Goal: Transaction & Acquisition: Purchase product/service

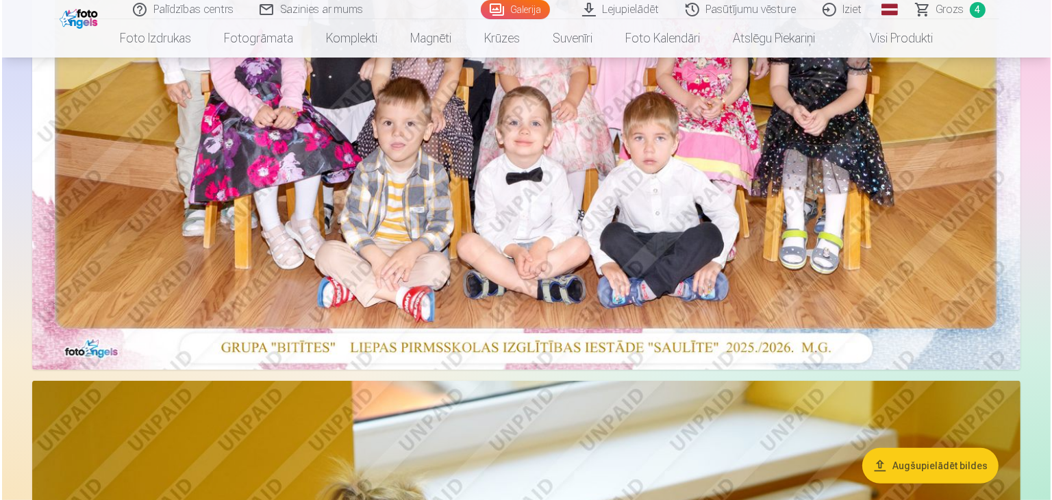
scroll to position [479, 0]
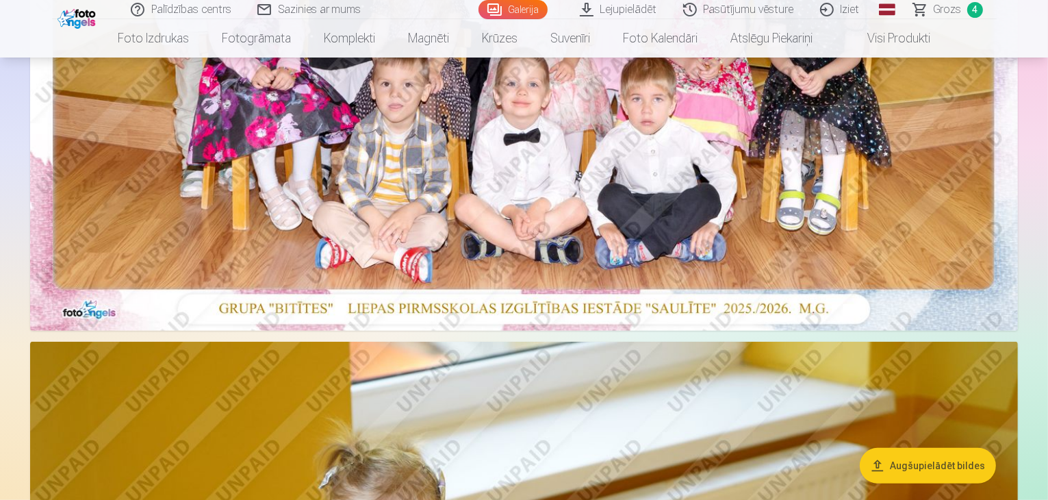
click at [481, 154] on img at bounding box center [524, 0] width 988 height 659
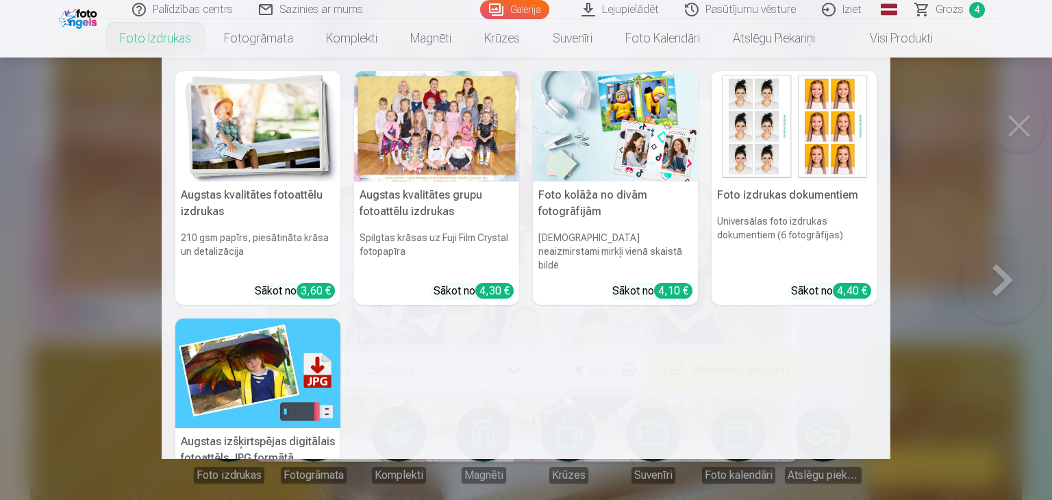
click at [156, 34] on link "Foto izdrukas" at bounding box center [155, 38] width 104 height 38
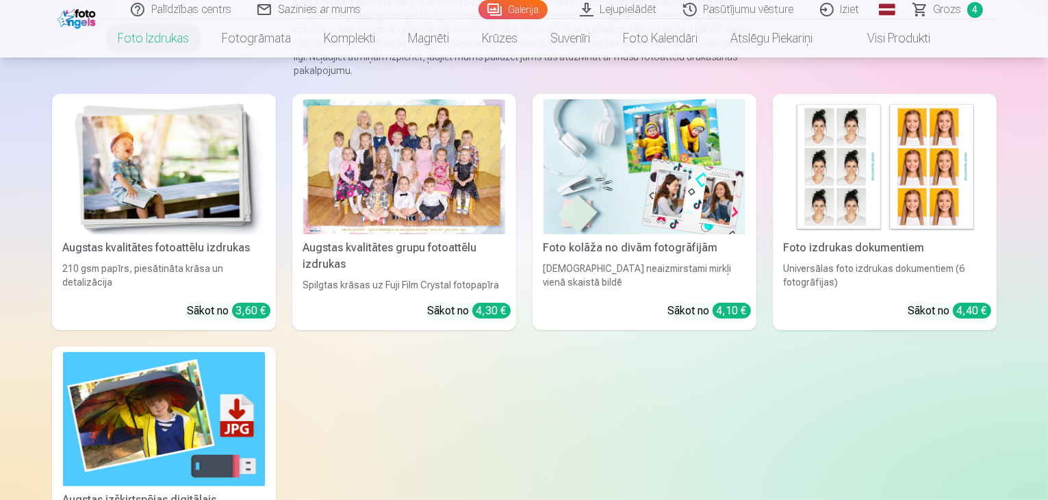
scroll to position [205, 0]
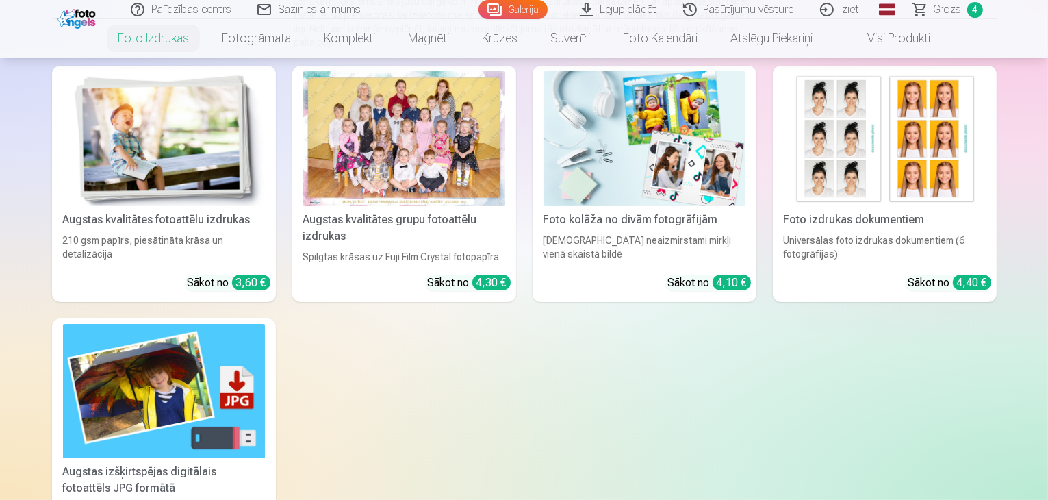
click at [428, 165] on div at bounding box center [404, 138] width 202 height 135
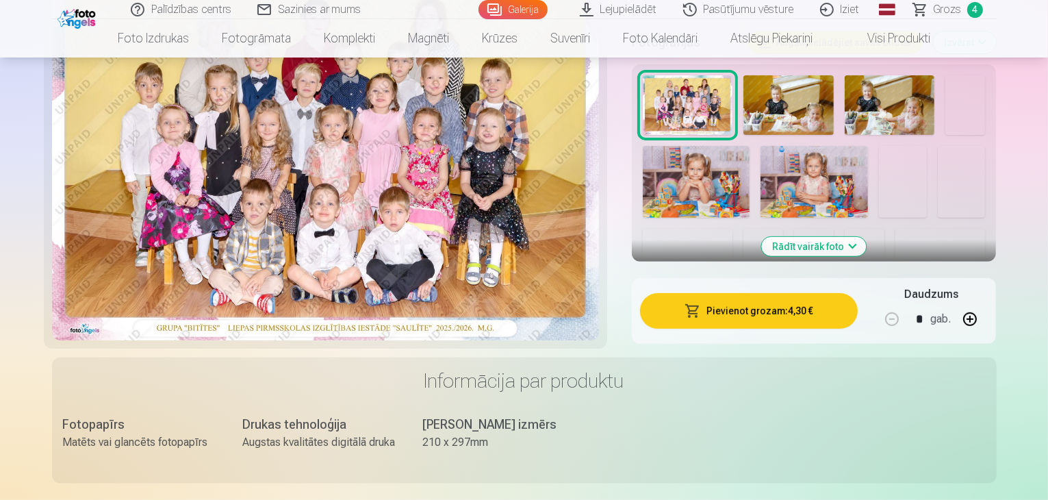
scroll to position [205, 0]
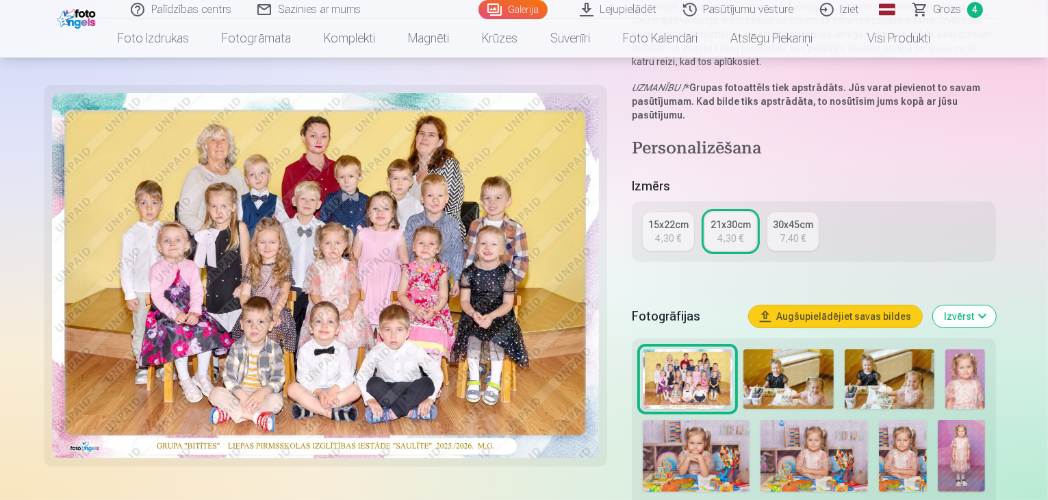
click at [956, 10] on span "Grozs" at bounding box center [948, 9] width 28 height 16
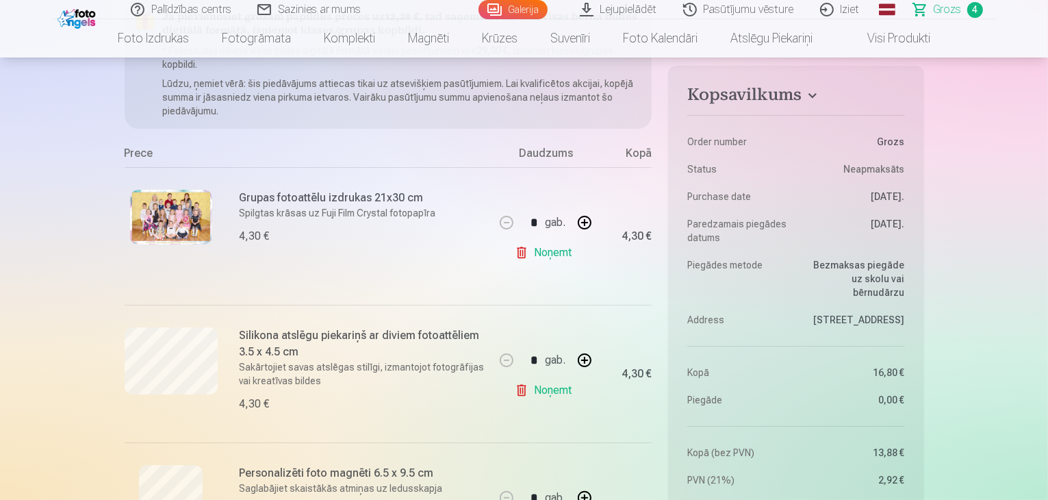
scroll to position [274, 0]
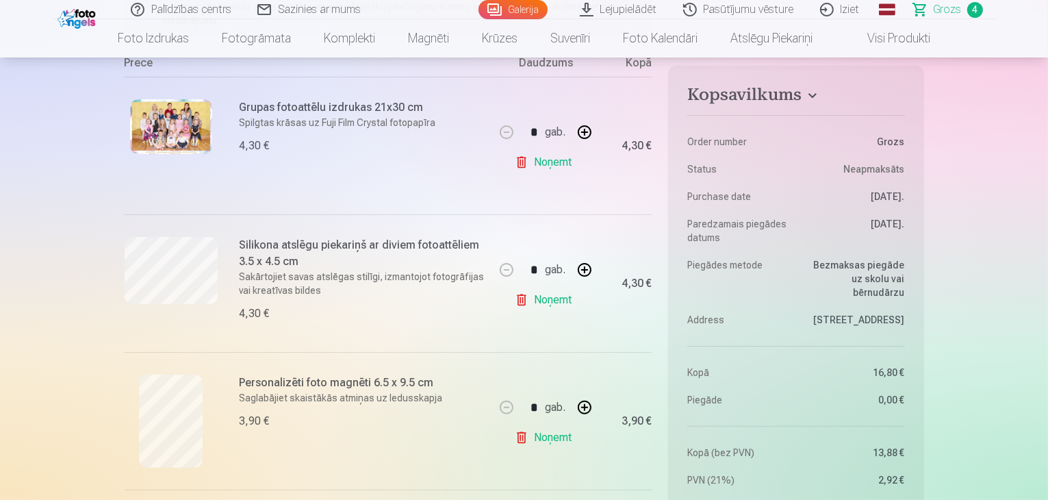
click at [179, 136] on img at bounding box center [171, 126] width 82 height 55
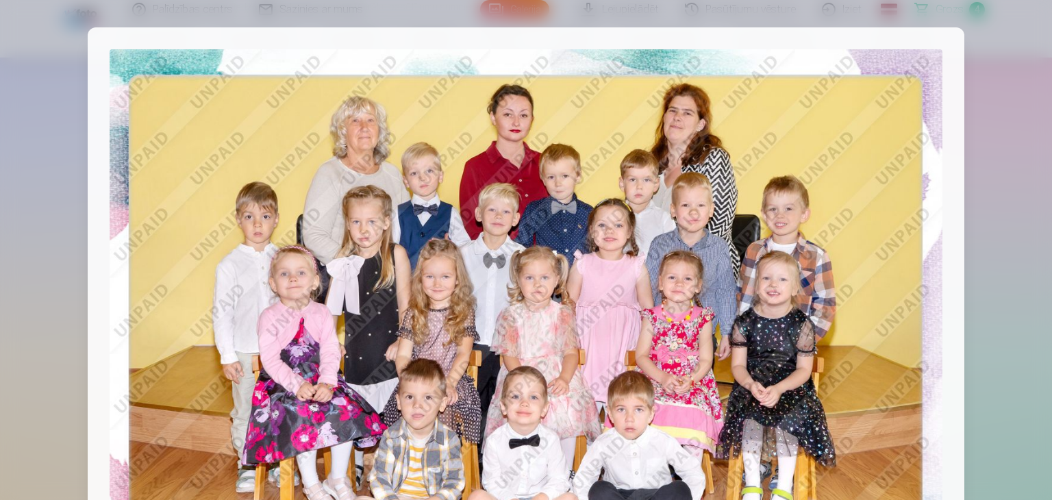
click at [1005, 260] on div at bounding box center [526, 250] width 1052 height 500
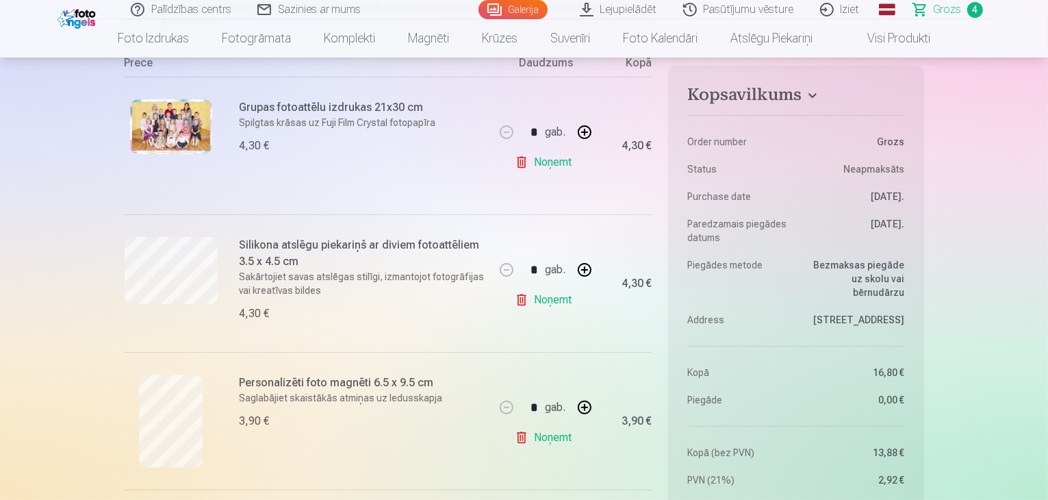
click at [582, 269] on button "button" at bounding box center [584, 269] width 33 height 33
type input "*"
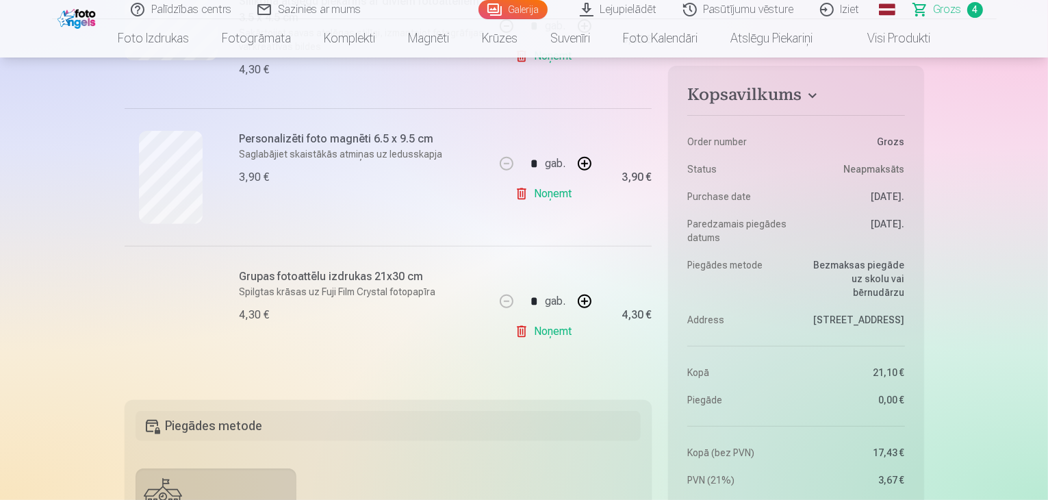
scroll to position [548, 0]
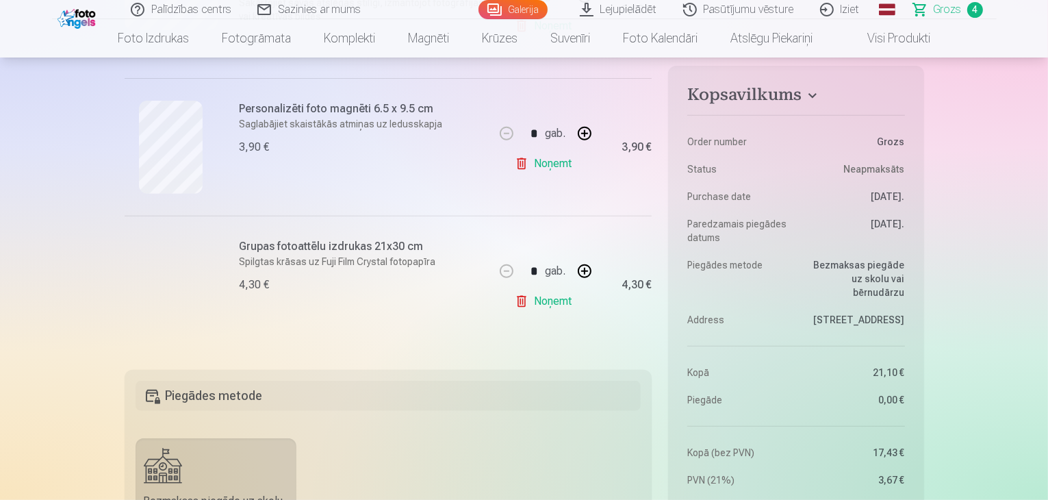
click at [540, 304] on link "Noņemt" at bounding box center [546, 301] width 62 height 27
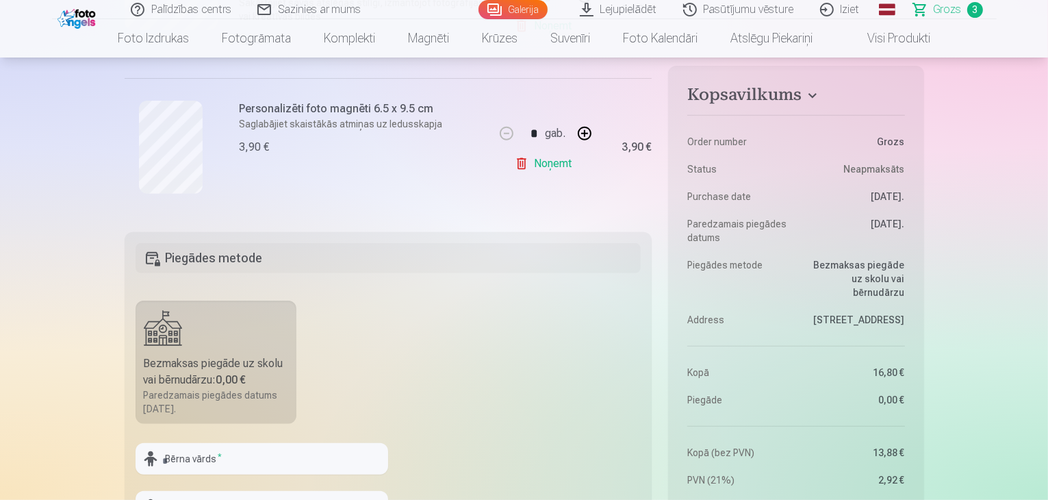
click at [890, 46] on link "Visi produkti" at bounding box center [888, 38] width 118 height 38
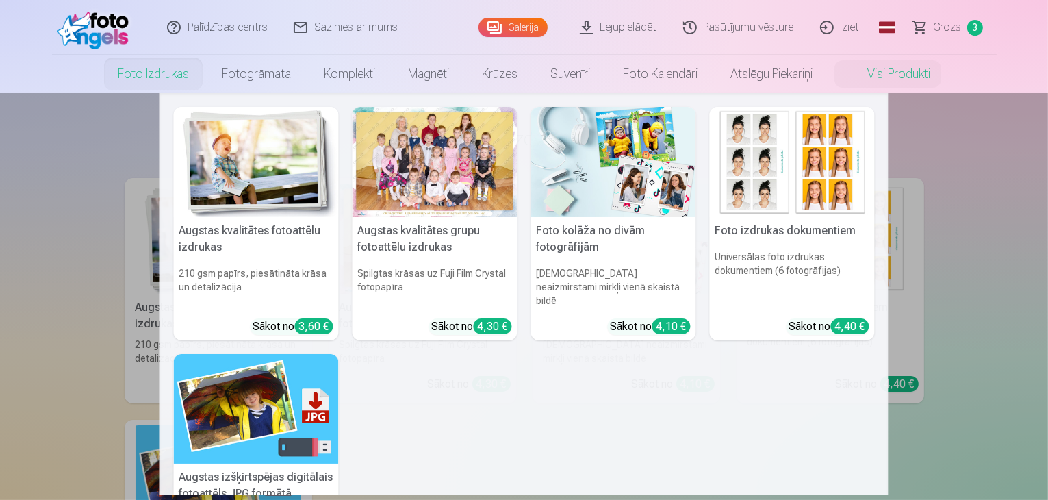
click at [153, 77] on link "Foto izdrukas" at bounding box center [153, 74] width 104 height 38
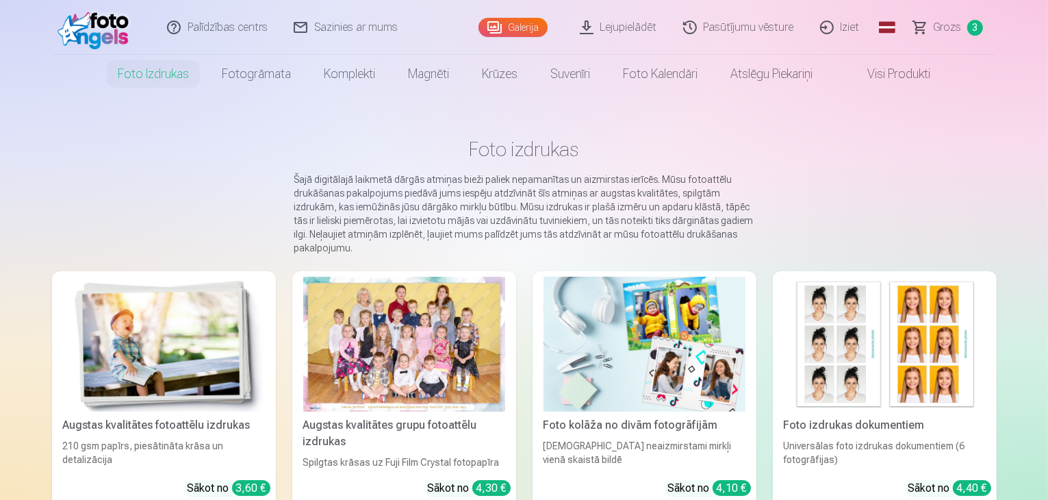
click at [946, 29] on span "Grozs" at bounding box center [948, 27] width 28 height 16
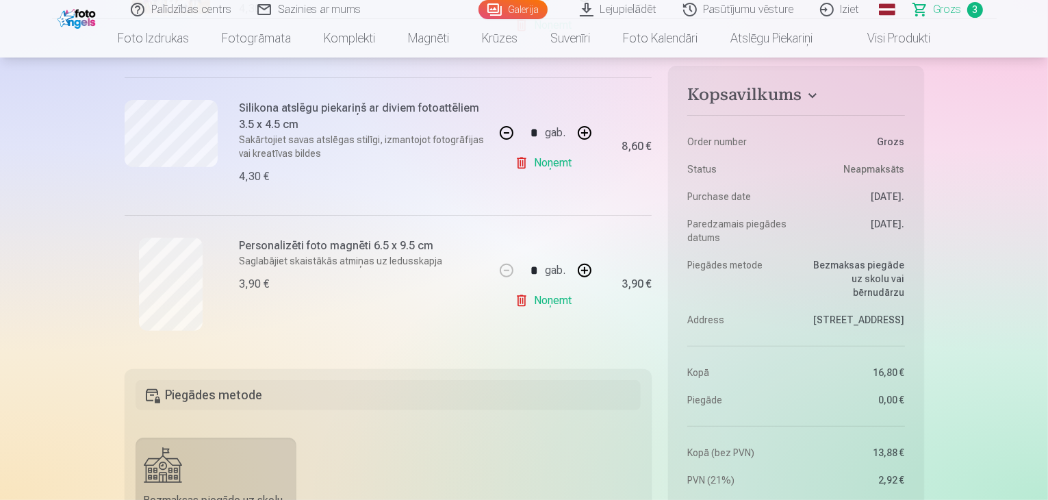
scroll to position [205, 0]
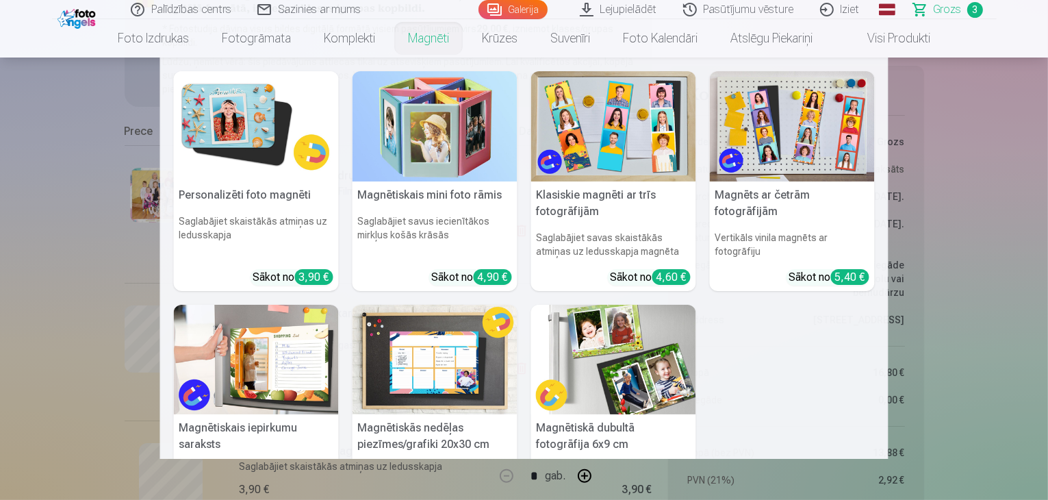
click at [264, 159] on img at bounding box center [256, 126] width 165 height 110
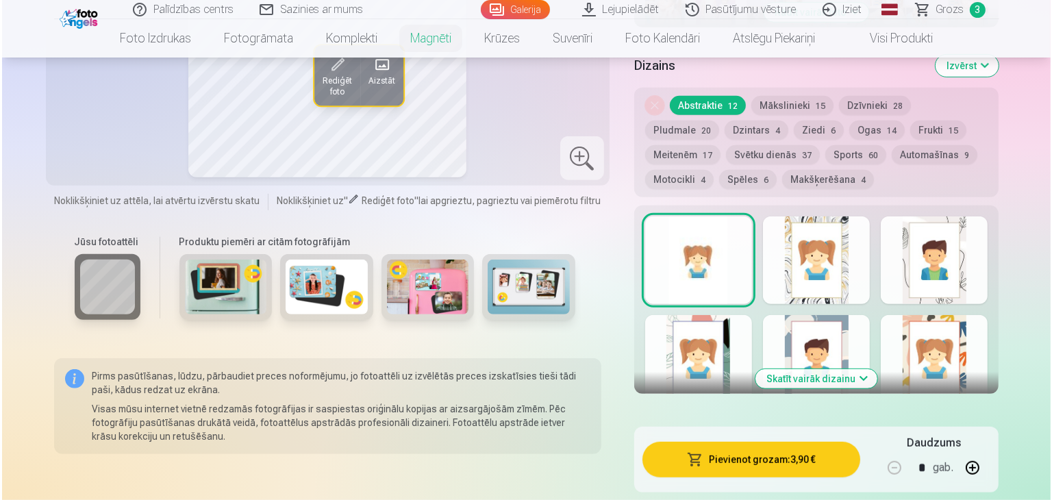
scroll to position [822, 0]
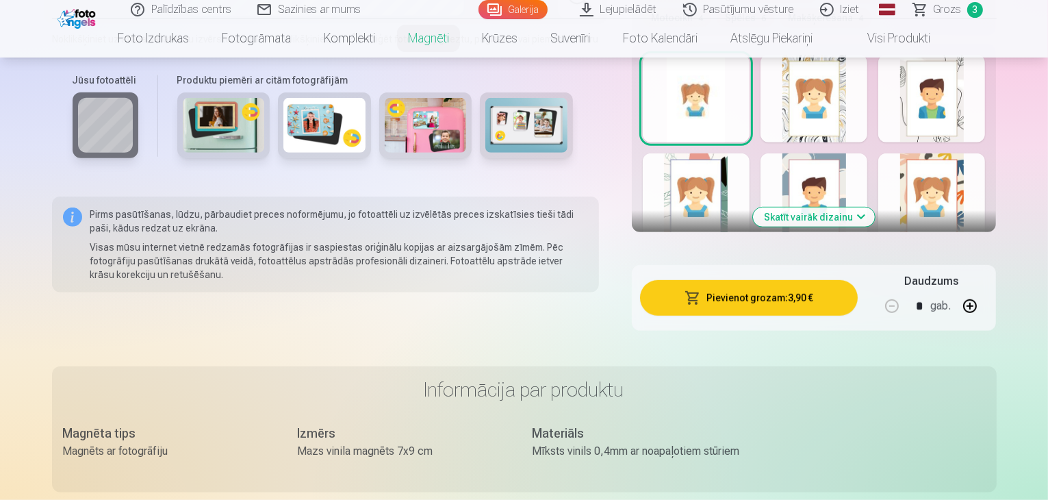
click at [811, 284] on button "Pievienot grozam : 3,90 €" at bounding box center [749, 298] width 218 height 36
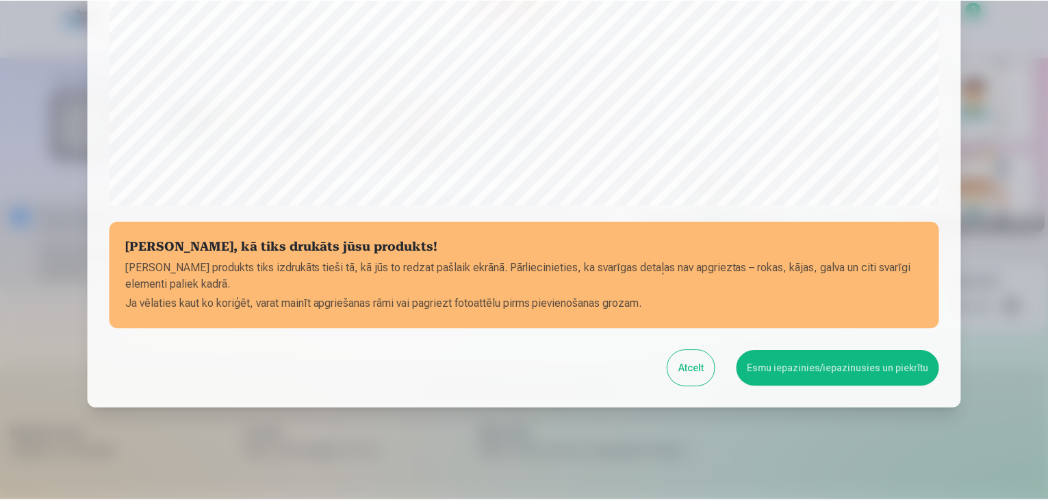
scroll to position [486, 0]
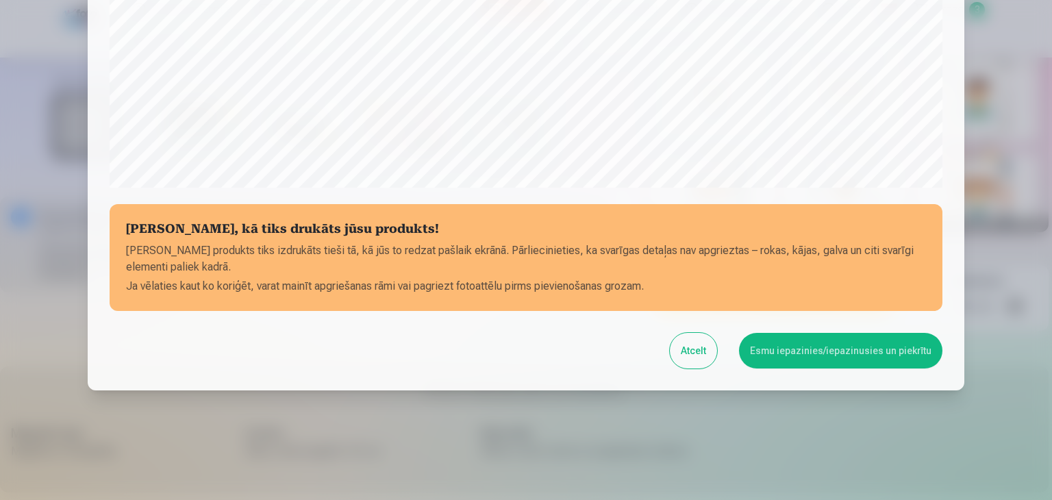
click at [829, 349] on button "Esmu iepazinies/iepazinusies un piekrītu" at bounding box center [840, 351] width 203 height 36
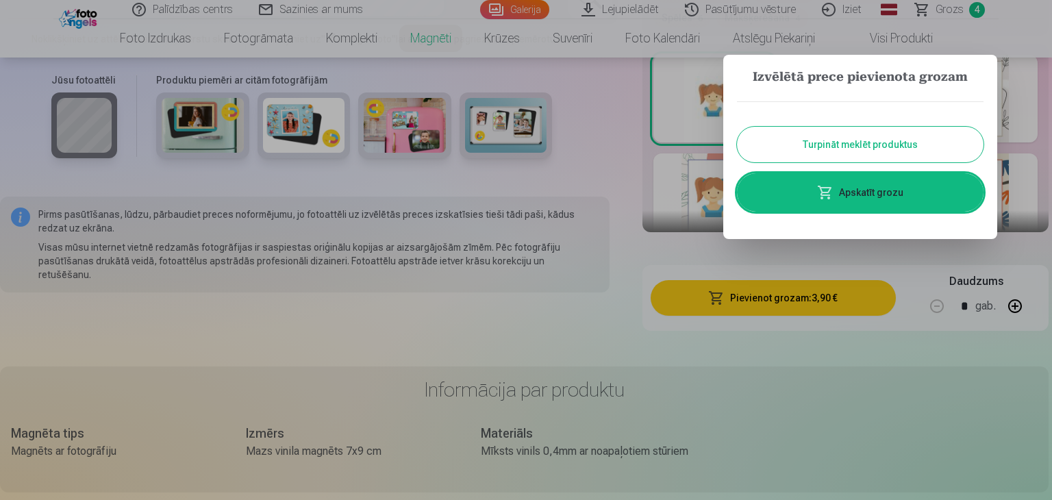
click at [896, 154] on button "Turpināt meklēt produktus" at bounding box center [860, 145] width 246 height 36
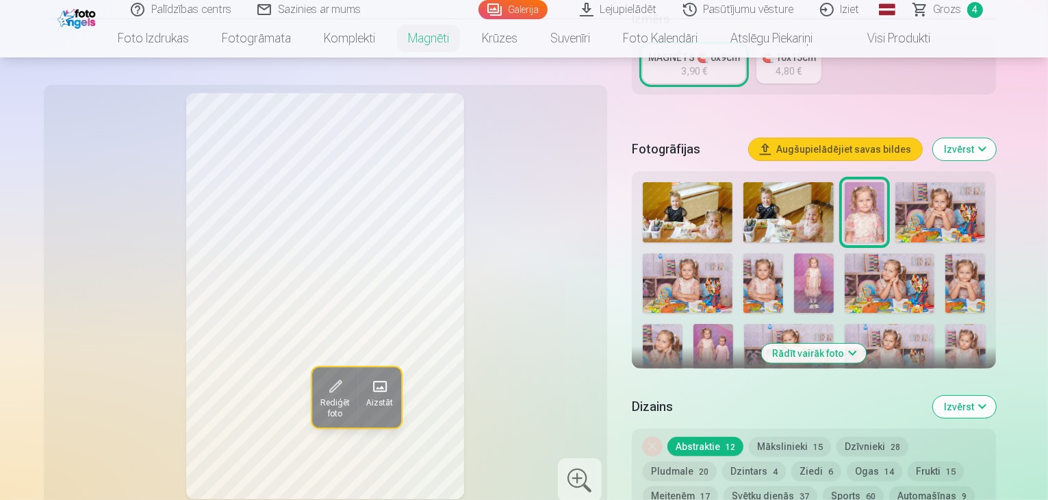
scroll to position [342, 0]
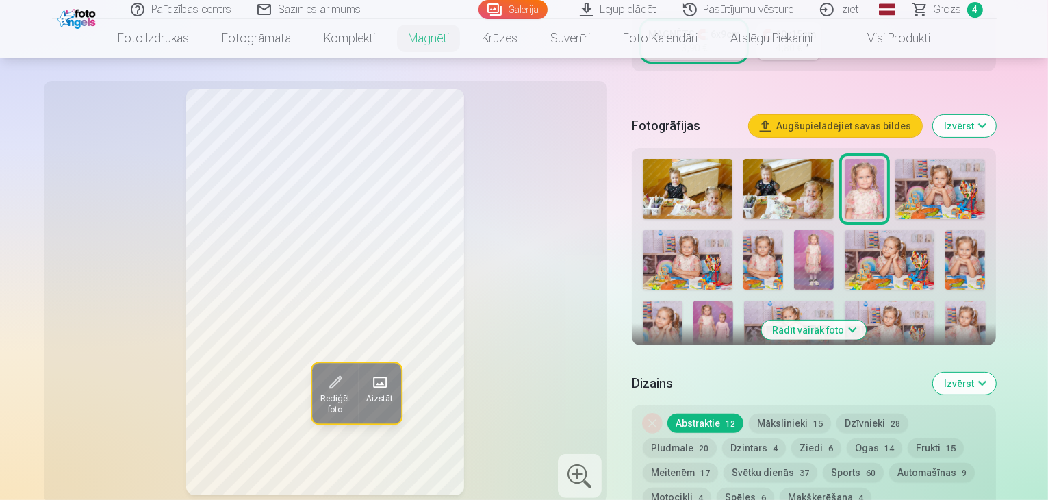
click at [953, 10] on span "Grozs" at bounding box center [948, 9] width 28 height 16
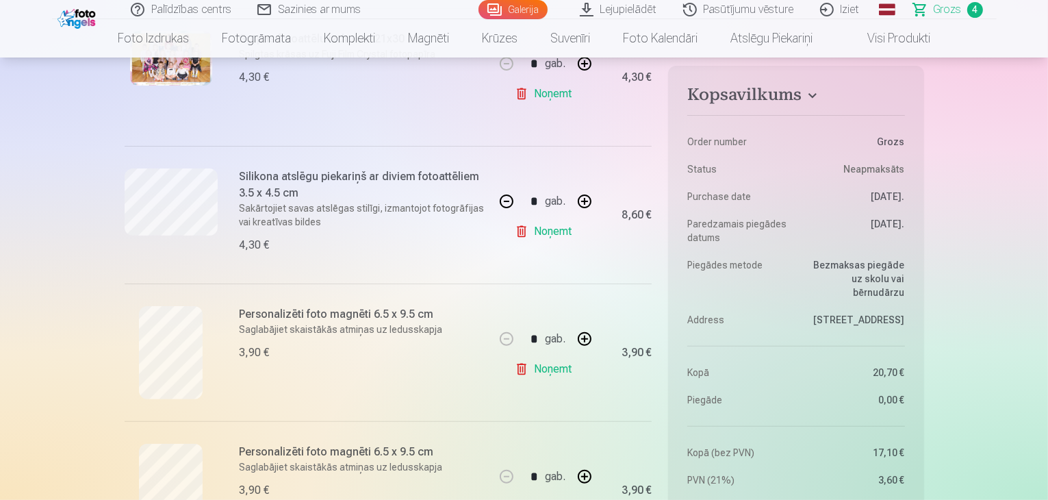
scroll to position [411, 0]
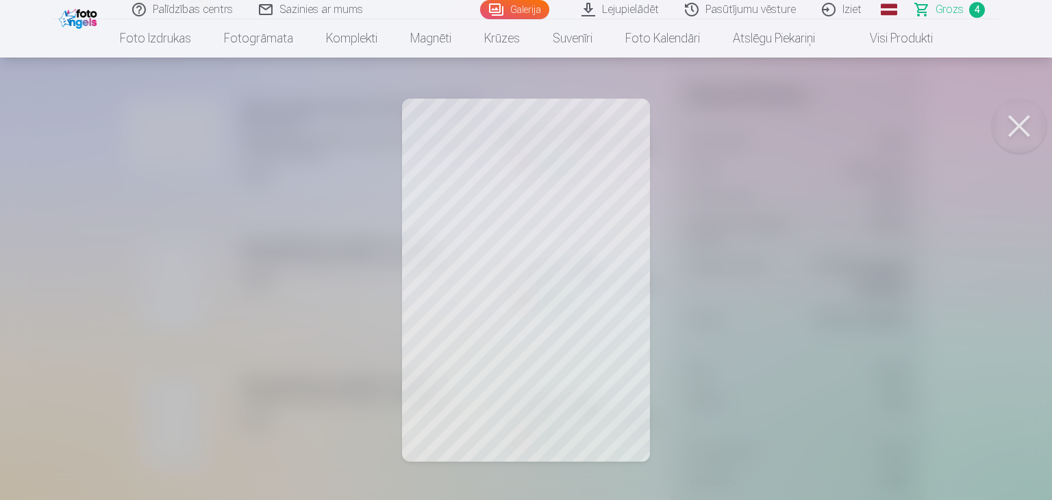
click at [1019, 138] on button at bounding box center [1018, 126] width 55 height 55
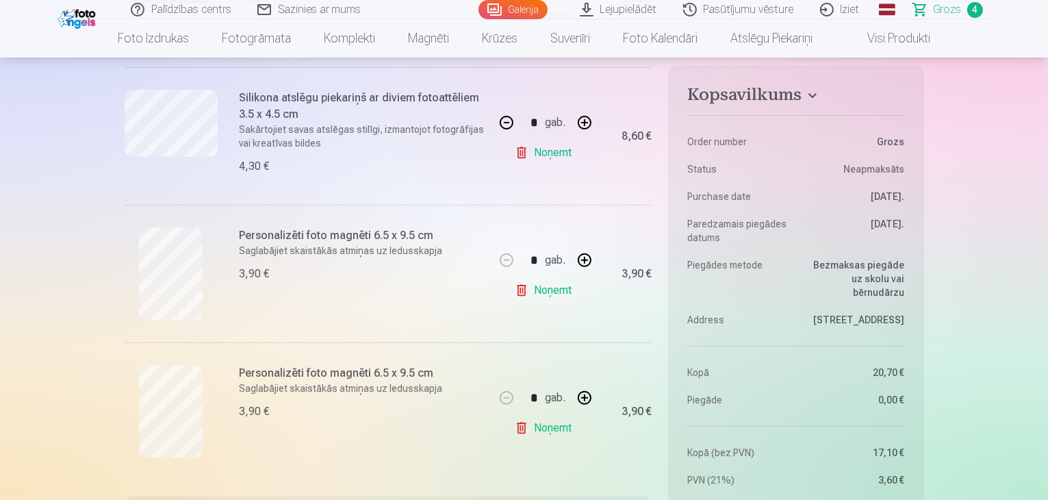
scroll to position [548, 0]
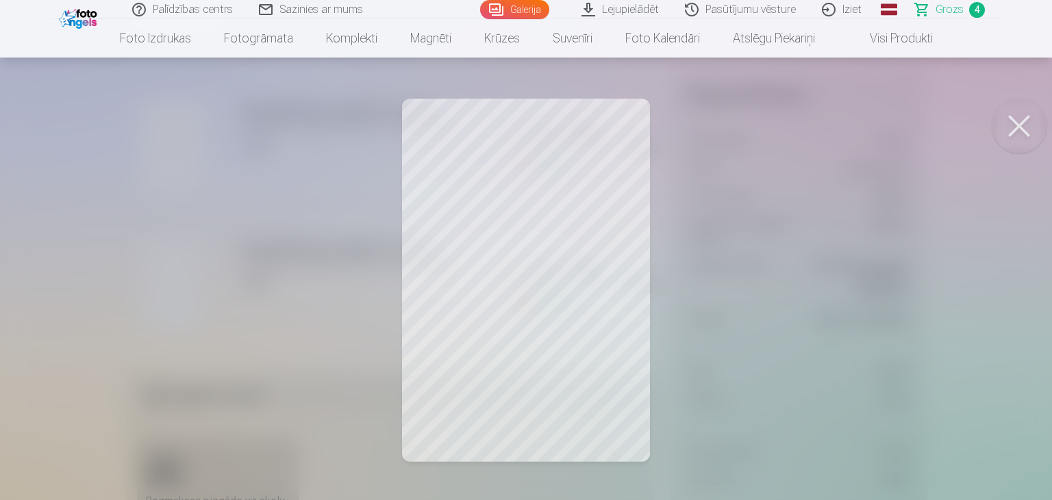
click at [1015, 127] on button at bounding box center [1018, 126] width 55 height 55
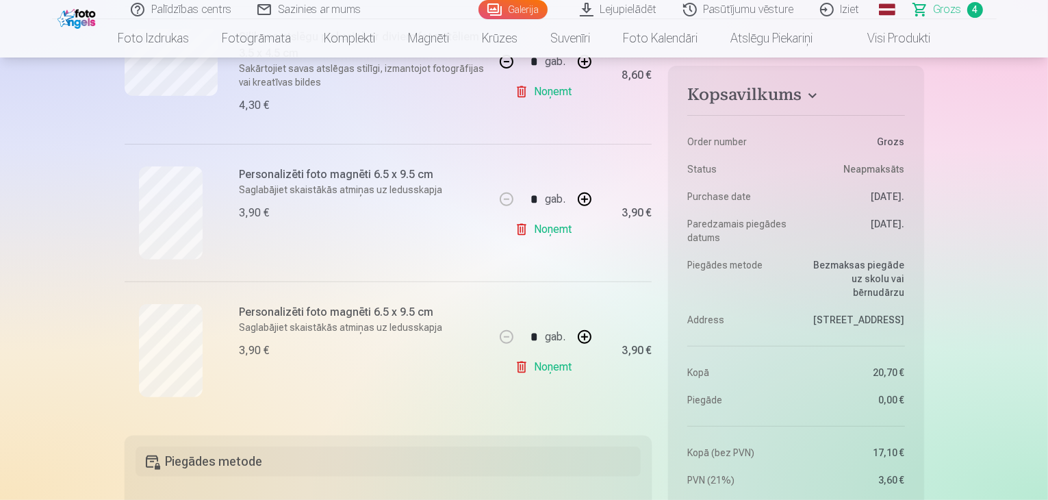
scroll to position [411, 0]
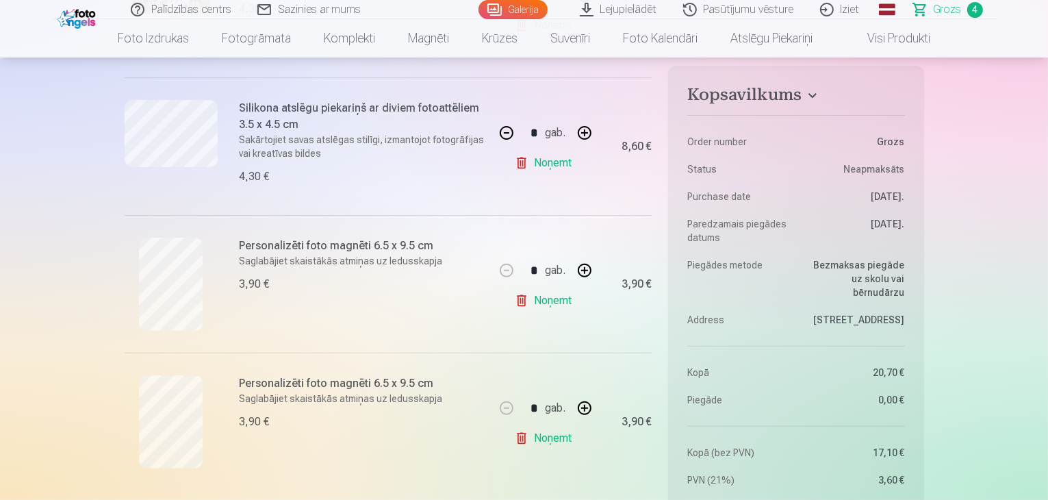
click at [548, 435] on link "Noņemt" at bounding box center [546, 438] width 62 height 27
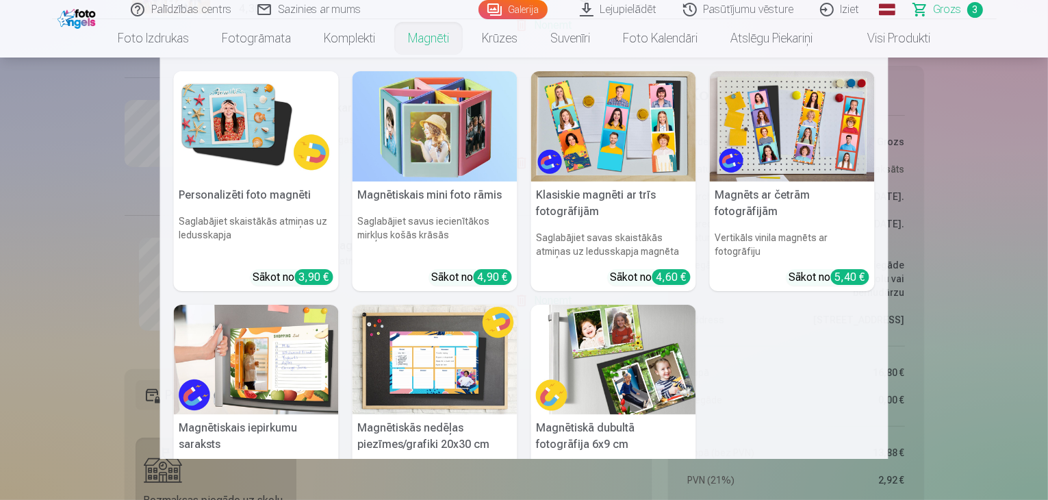
click at [252, 164] on img at bounding box center [256, 126] width 165 height 110
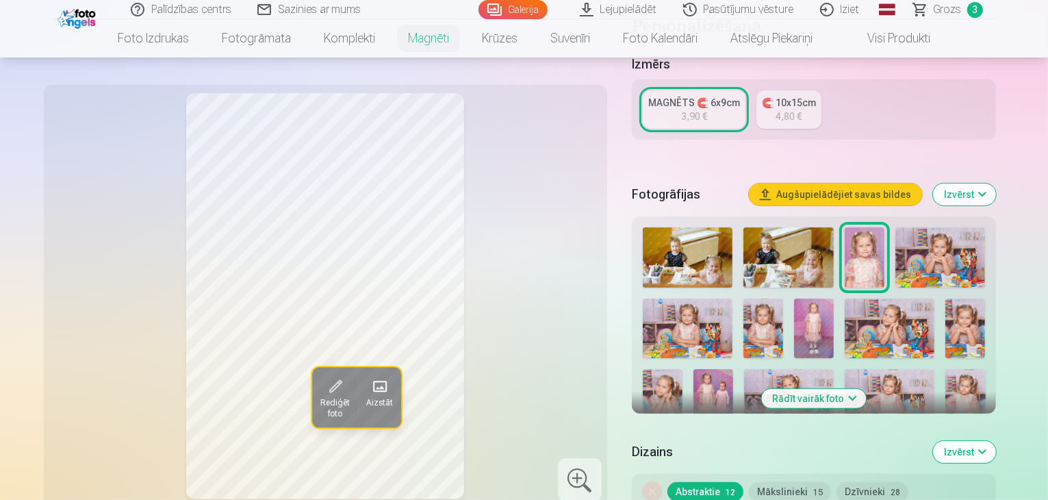
scroll to position [342, 0]
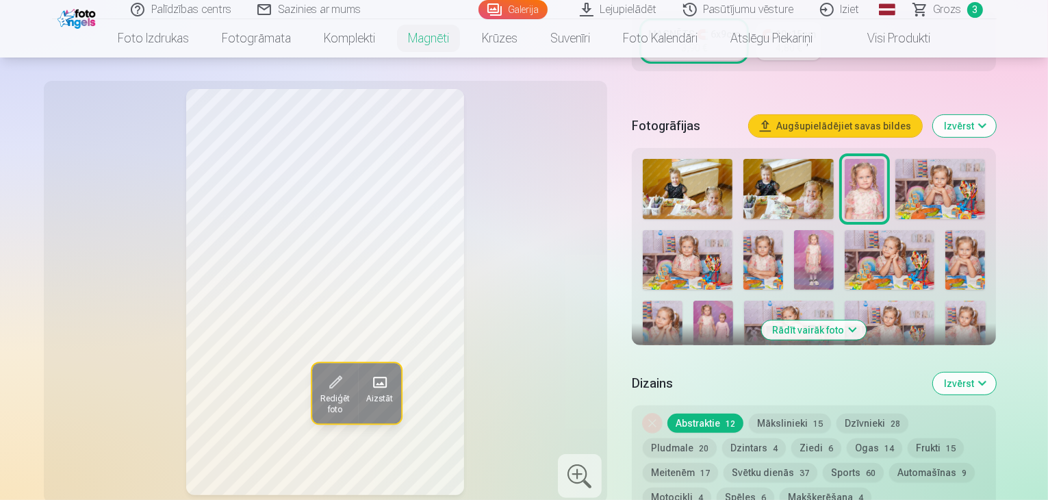
click at [694, 310] on img at bounding box center [714, 331] width 40 height 60
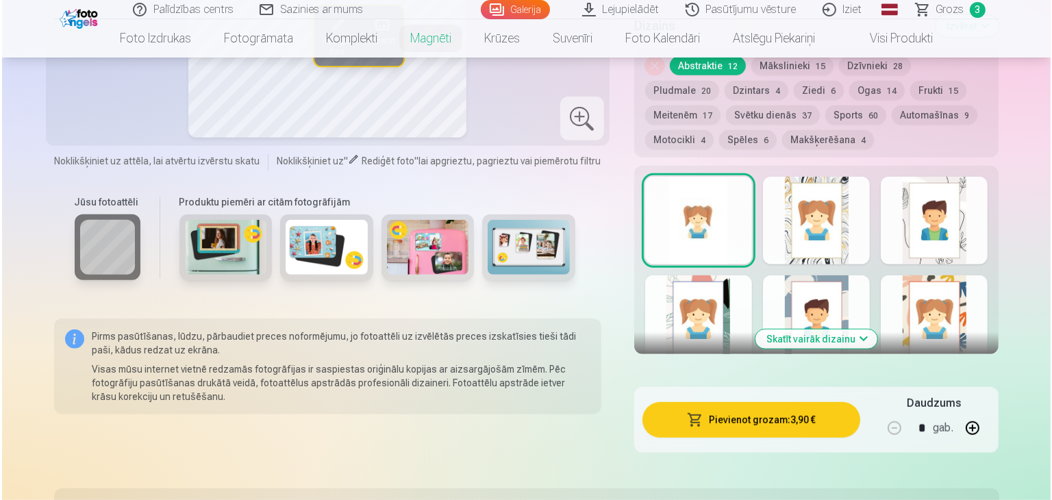
scroll to position [822, 0]
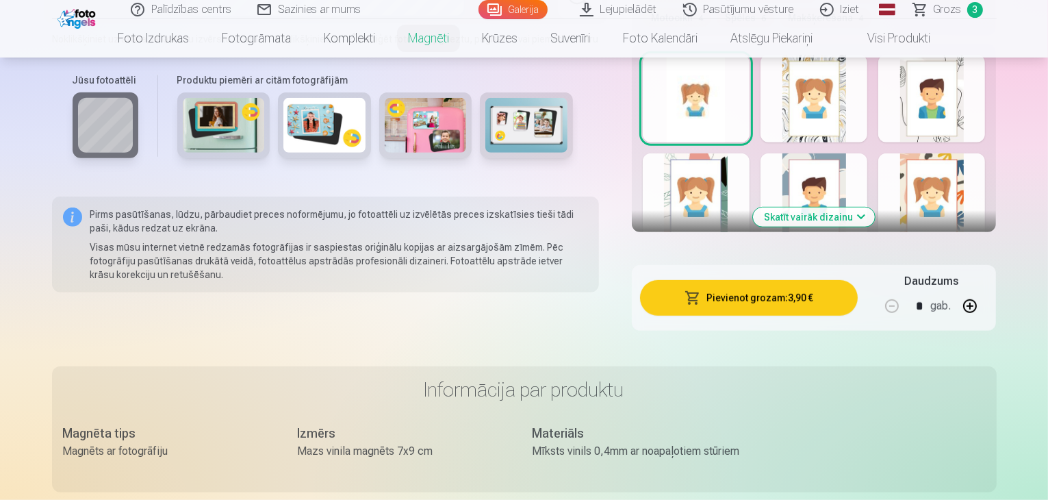
click at [753, 283] on button "Pievienot grozam : 3,90 €" at bounding box center [749, 298] width 218 height 36
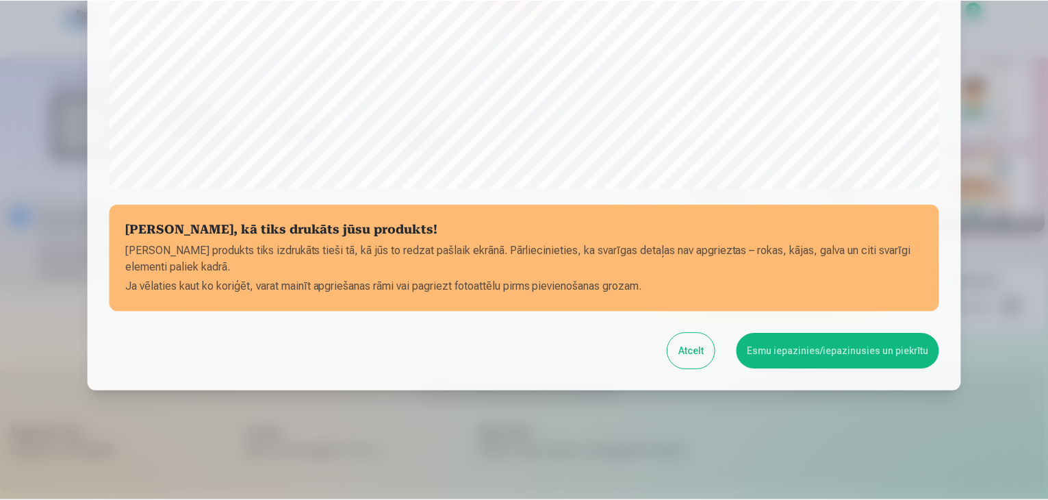
scroll to position [486, 0]
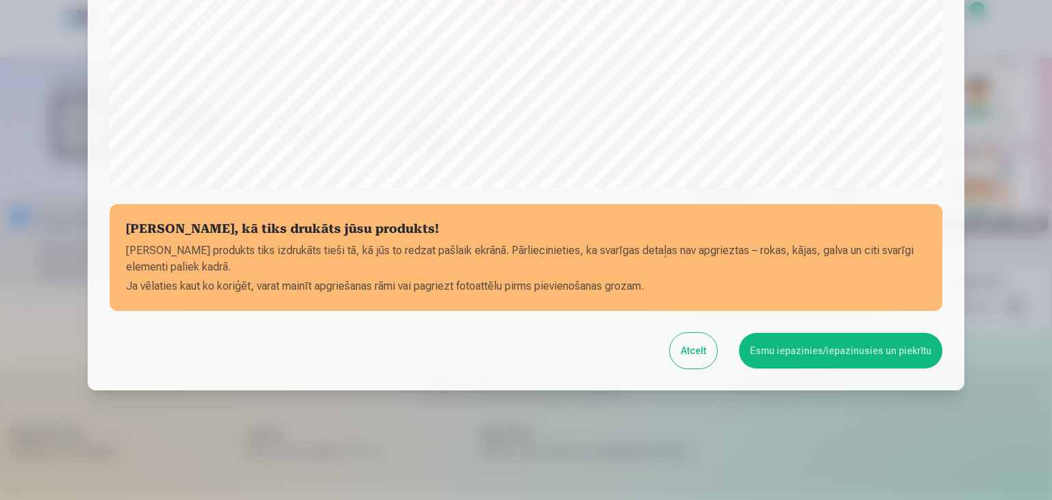
click at [822, 347] on button "Esmu iepazinies/iepazinusies un piekrītu" at bounding box center [840, 351] width 203 height 36
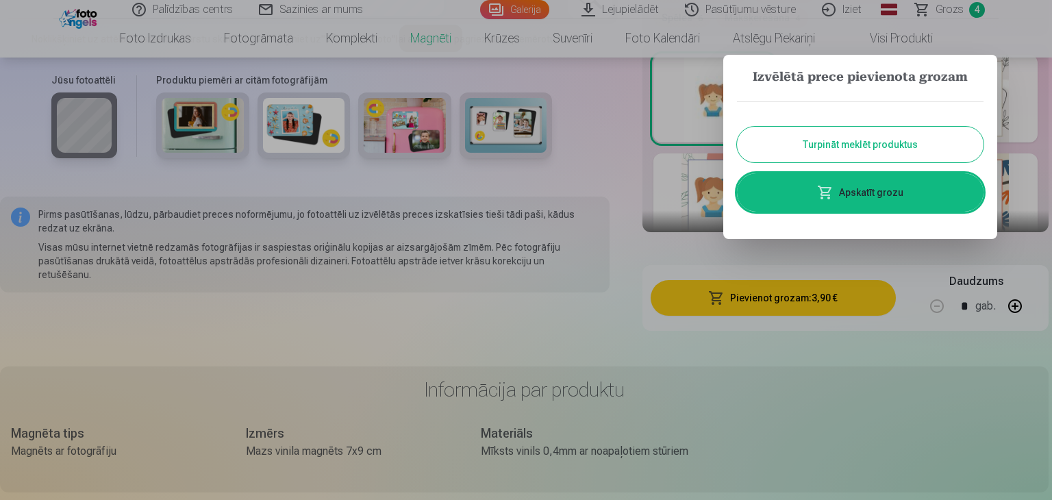
click at [793, 144] on button "Turpināt meklēt produktus" at bounding box center [860, 145] width 246 height 36
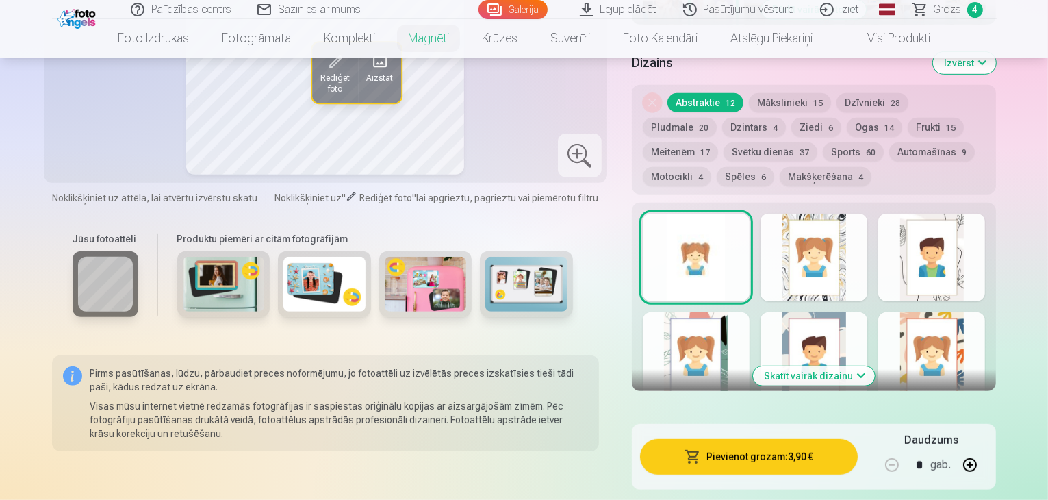
scroll to position [548, 0]
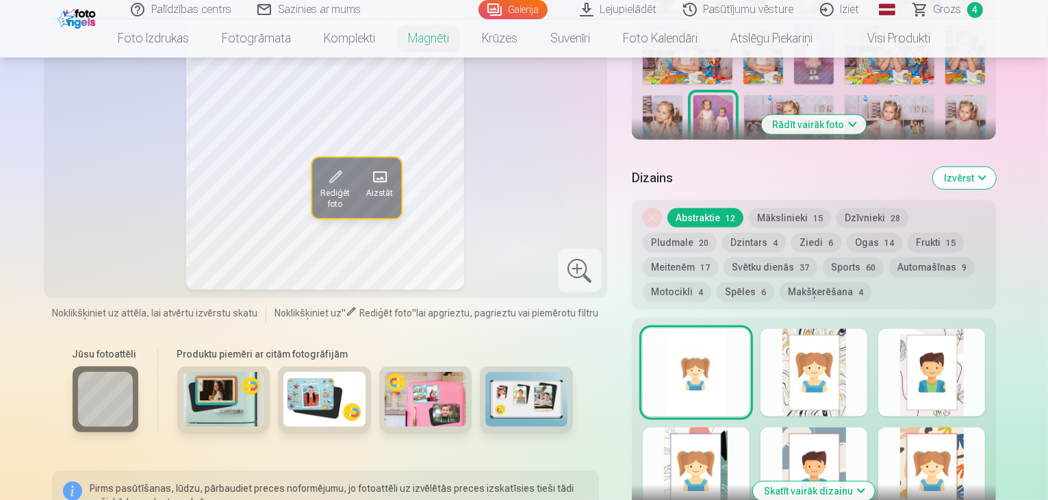
click at [933, 12] on link "Grozs 4" at bounding box center [949, 9] width 96 height 19
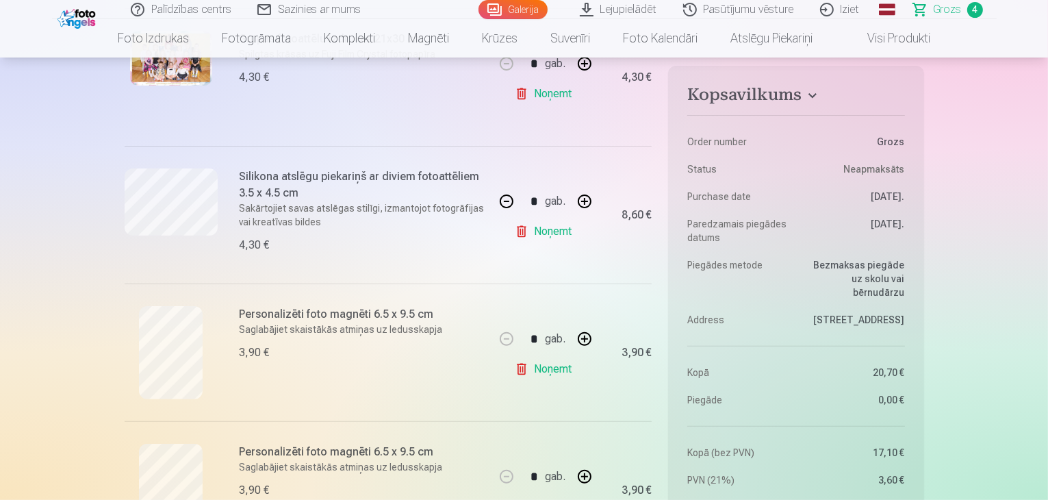
scroll to position [479, 0]
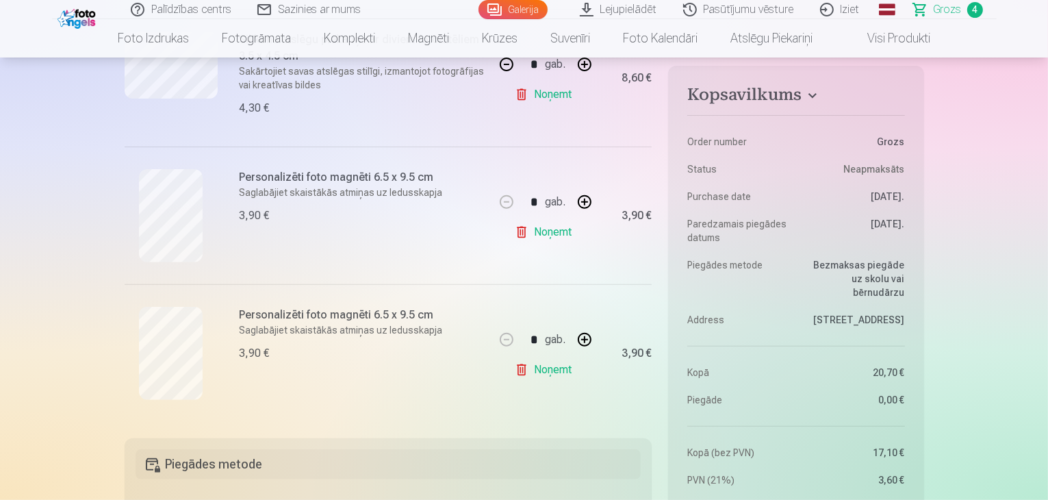
click at [581, 338] on button "button" at bounding box center [584, 339] width 33 height 33
type input "*"
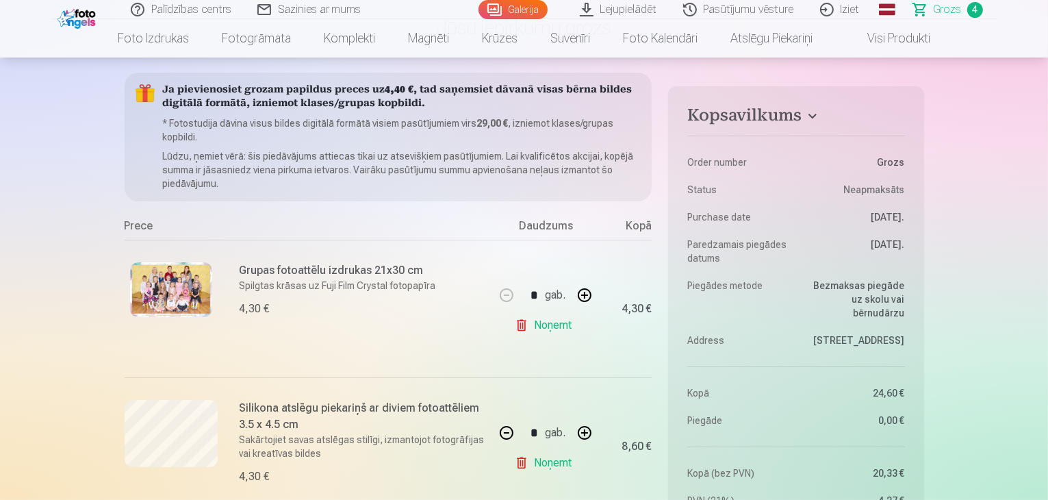
scroll to position [137, 0]
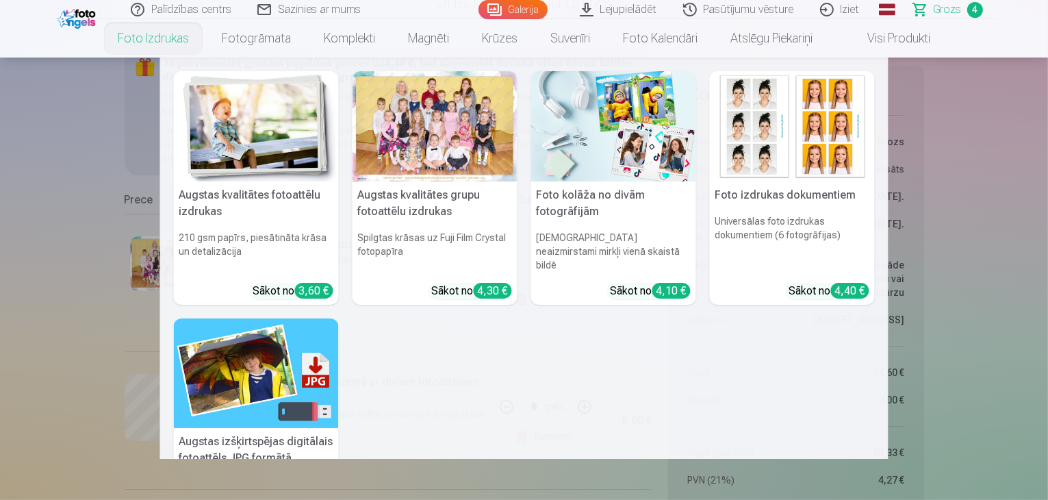
click at [284, 112] on img at bounding box center [256, 126] width 165 height 110
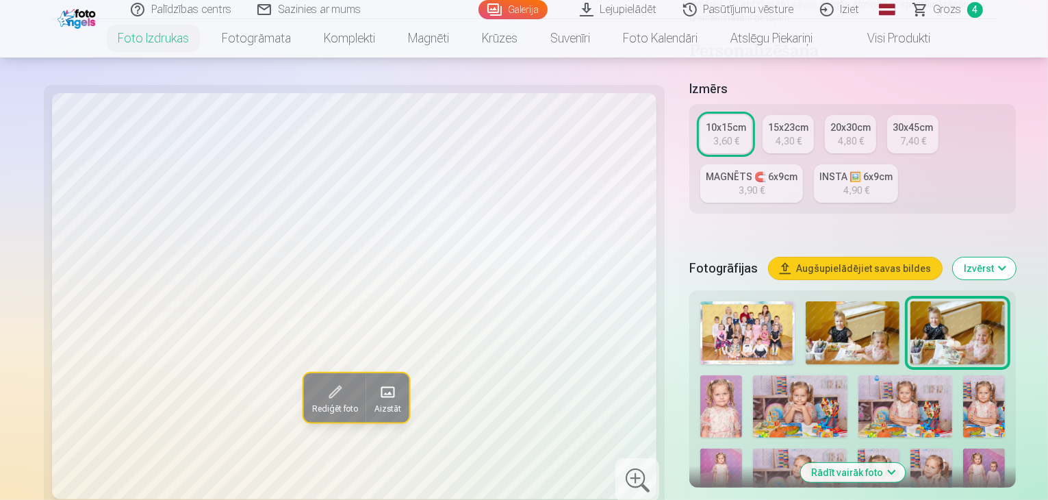
scroll to position [342, 0]
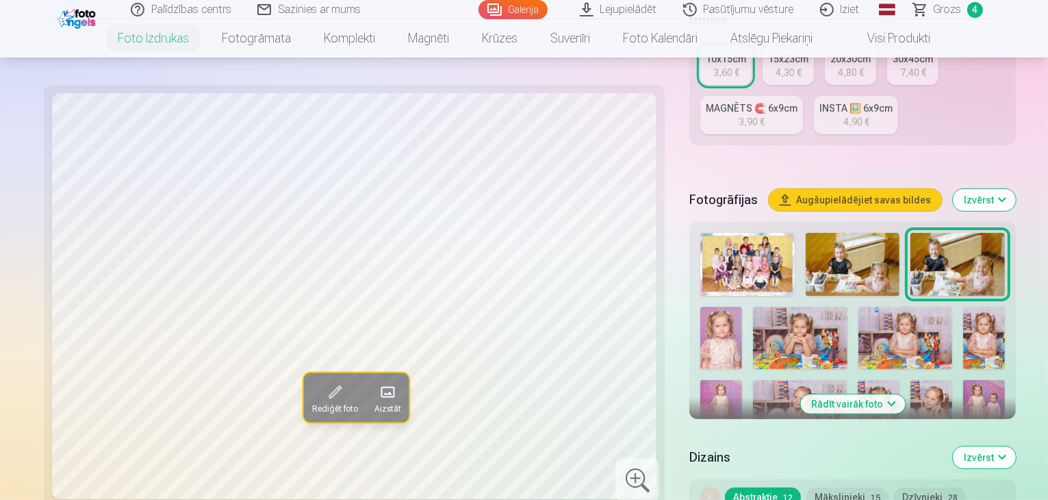
click at [948, 12] on span "Grozs" at bounding box center [948, 9] width 28 height 16
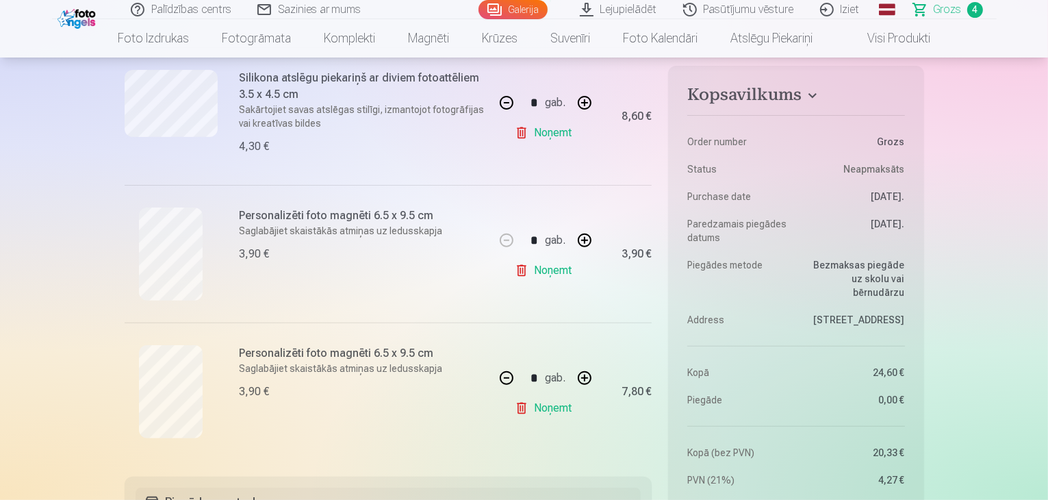
scroll to position [411, 0]
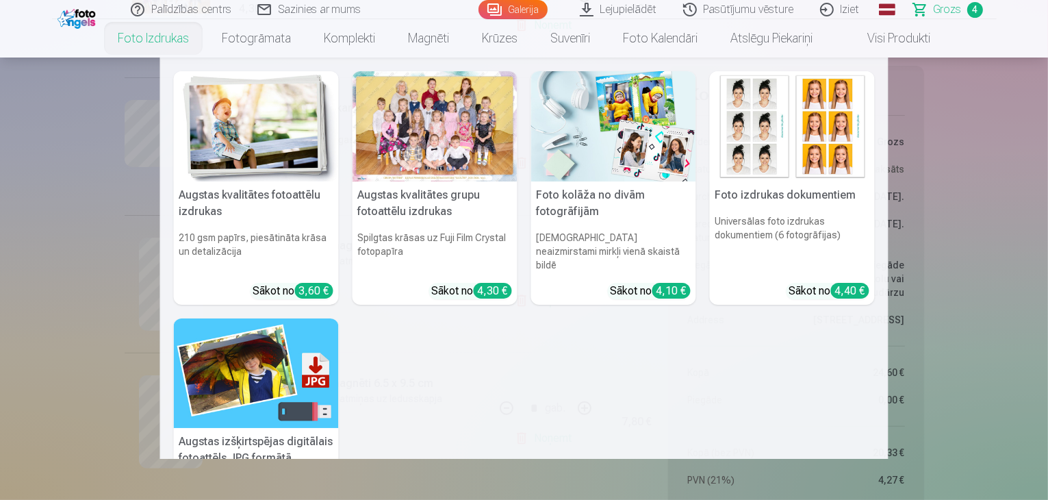
click at [268, 229] on h6 "210 gsm papīrs, piesātināta krāsa un detalizācija" at bounding box center [256, 251] width 165 height 52
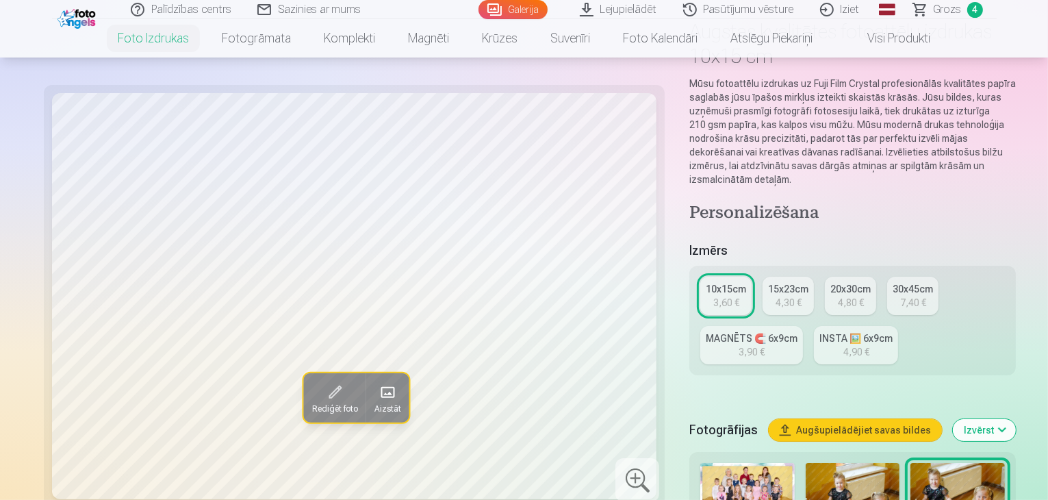
scroll to position [137, 0]
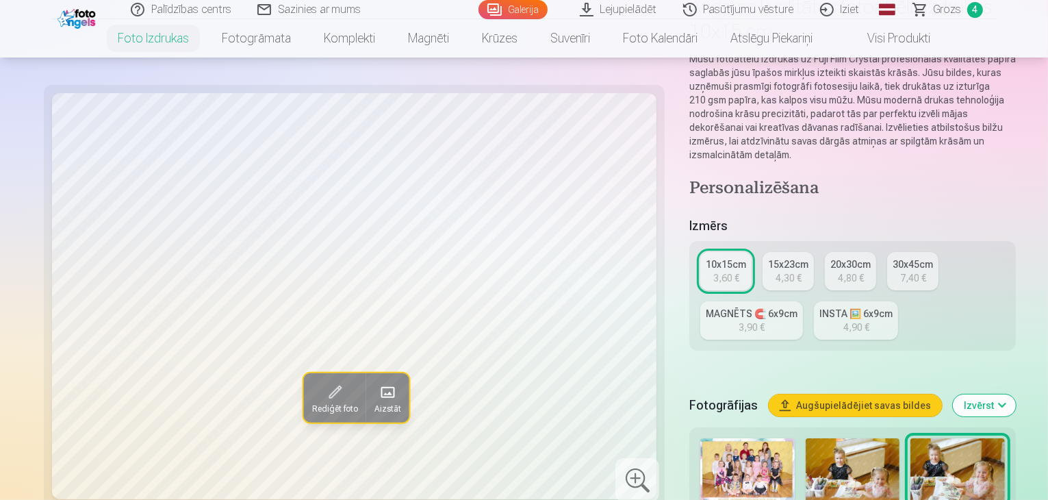
click at [945, 14] on span "Grozs" at bounding box center [948, 9] width 28 height 16
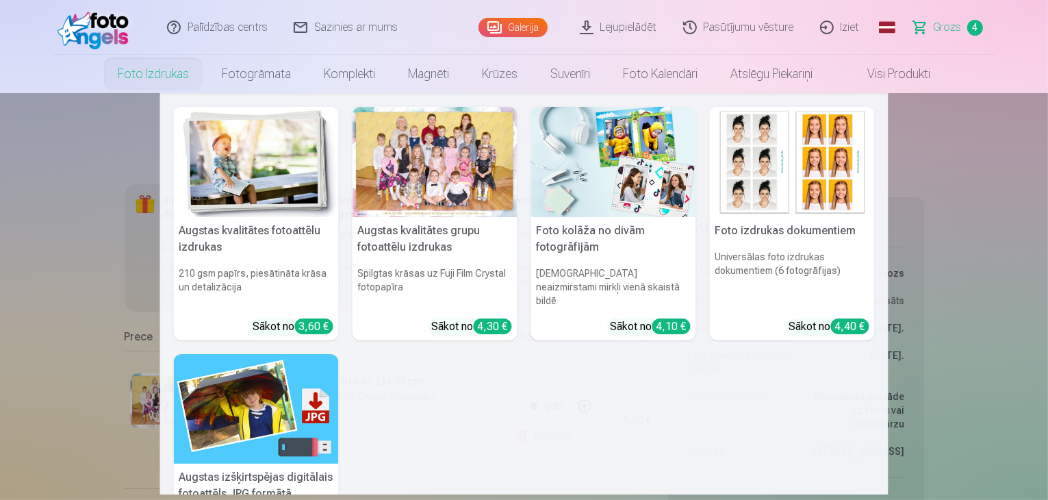
click at [162, 70] on link "Foto izdrukas" at bounding box center [153, 74] width 104 height 38
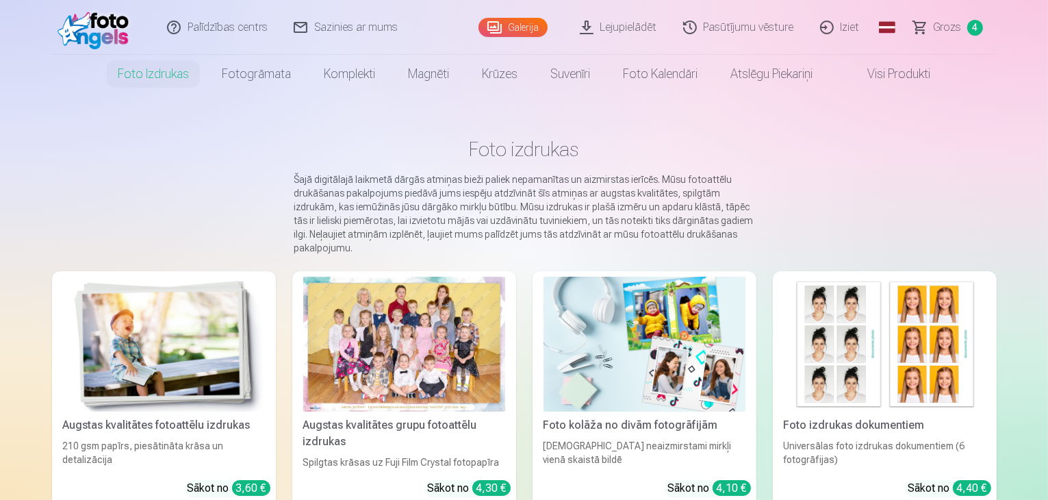
click at [121, 339] on img at bounding box center [164, 344] width 202 height 135
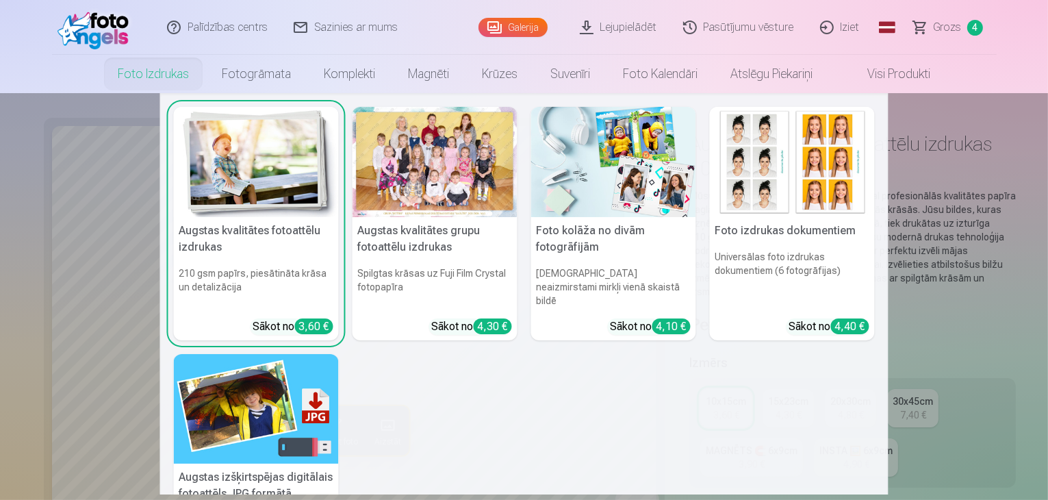
click at [439, 220] on h5 "Augstas kvalitātes grupu fotoattēlu izdrukas" at bounding box center [435, 239] width 165 height 44
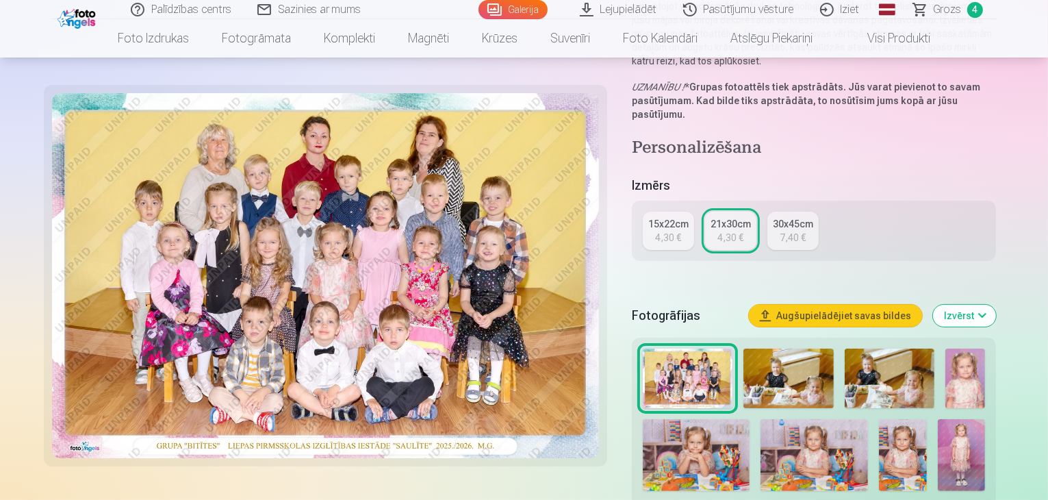
scroll to position [205, 0]
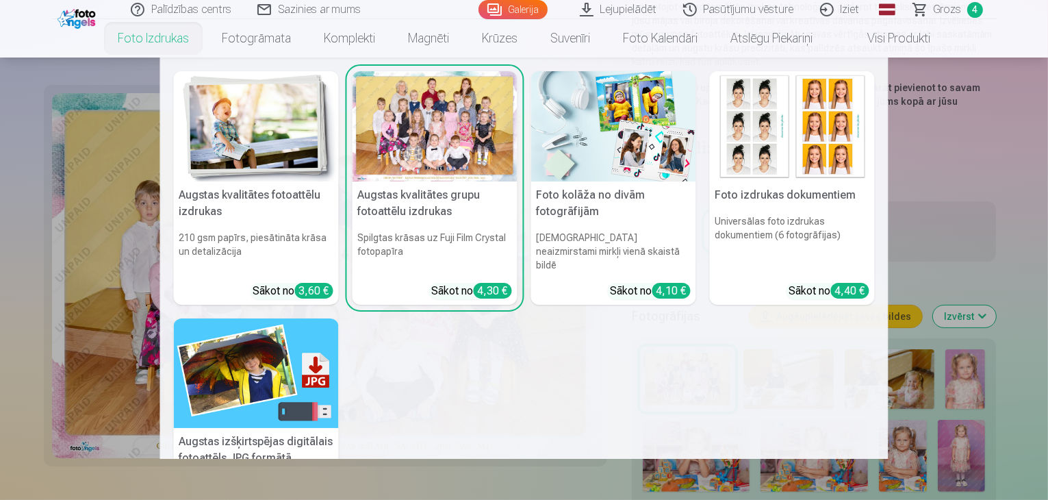
click at [216, 143] on img at bounding box center [256, 126] width 165 height 110
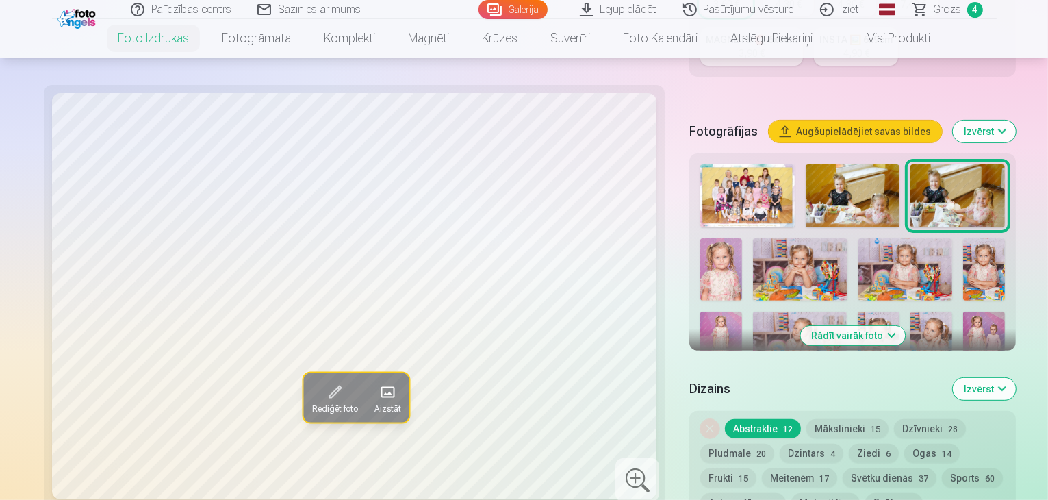
scroll to position [342, 0]
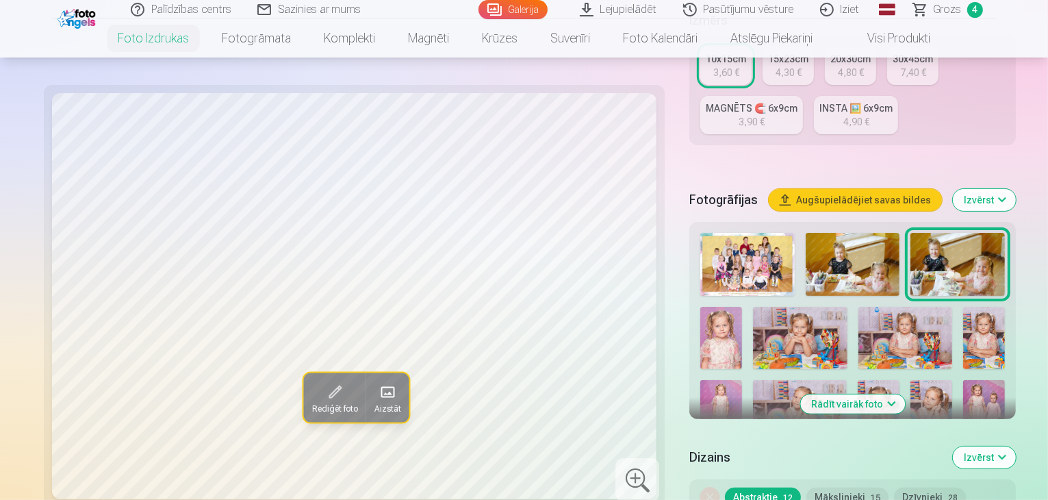
click at [873, 394] on button "Rādīt vairāk foto" at bounding box center [852, 403] width 105 height 19
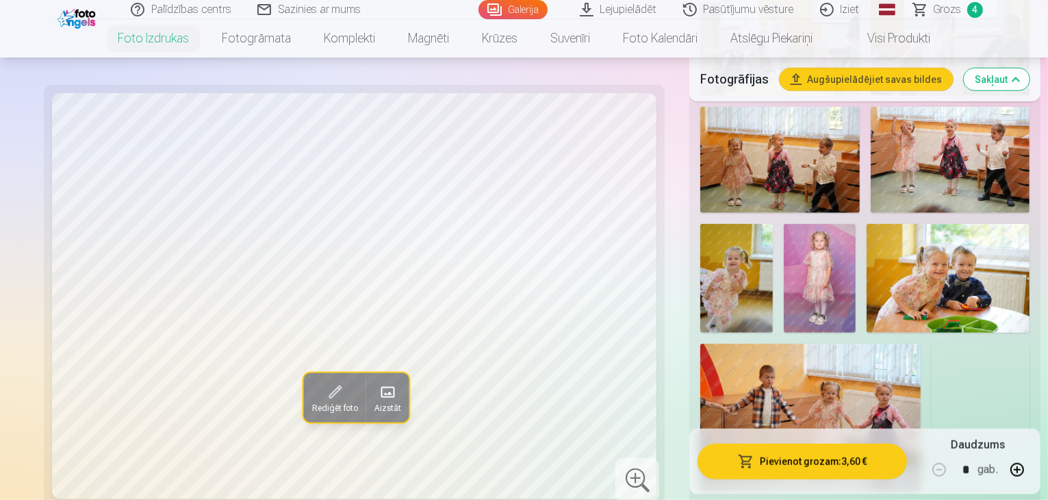
scroll to position [1506, 0]
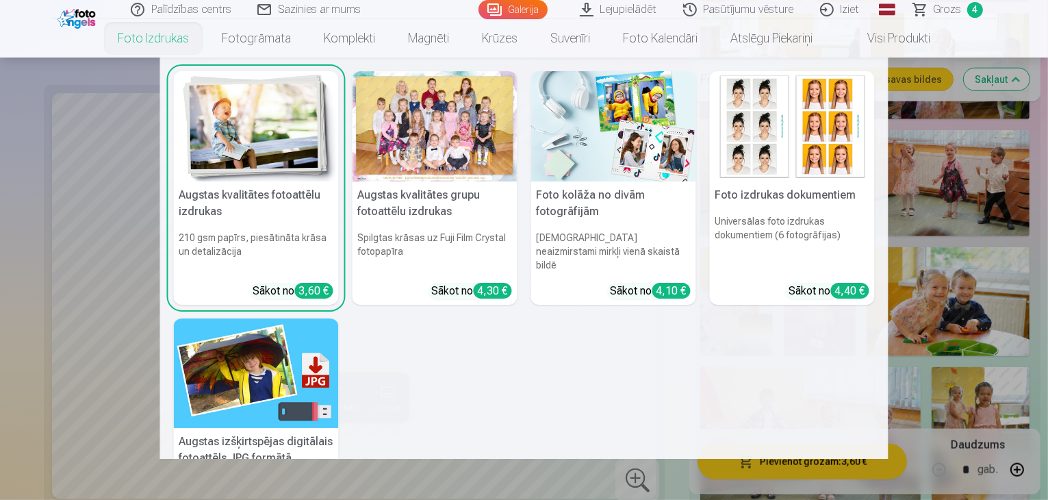
click at [789, 192] on h5 "Foto izdrukas dokumentiem" at bounding box center [792, 194] width 165 height 27
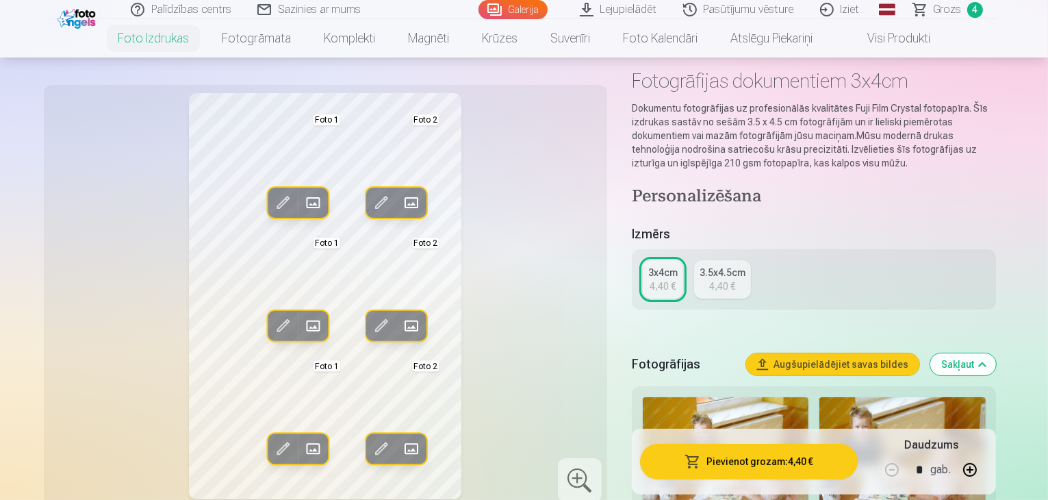
scroll to position [137, 0]
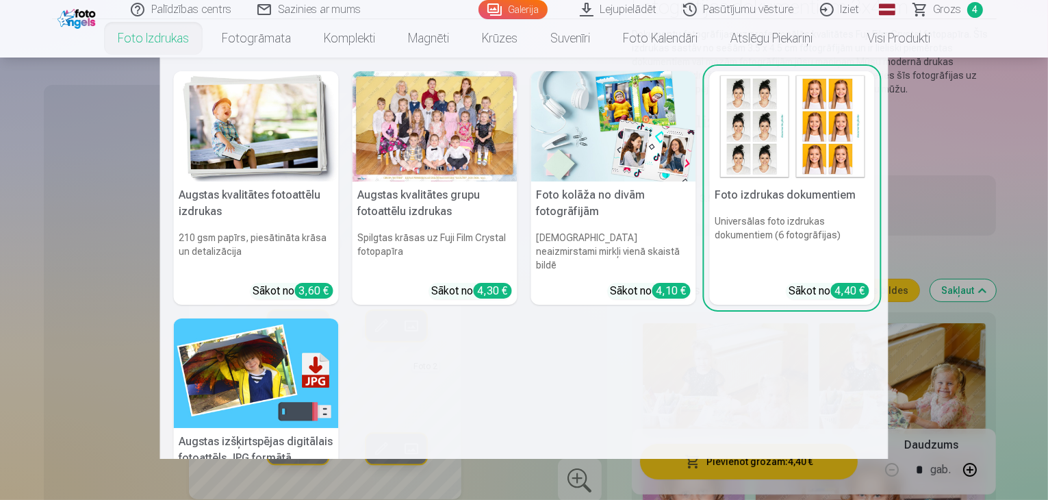
click at [135, 42] on link "Foto izdrukas" at bounding box center [153, 38] width 104 height 38
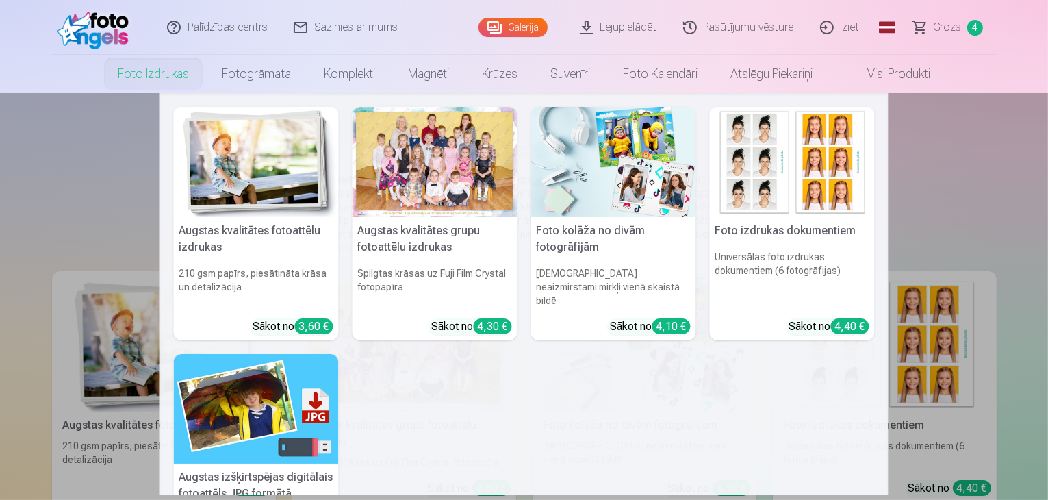
click at [587, 198] on img at bounding box center [613, 162] width 165 height 110
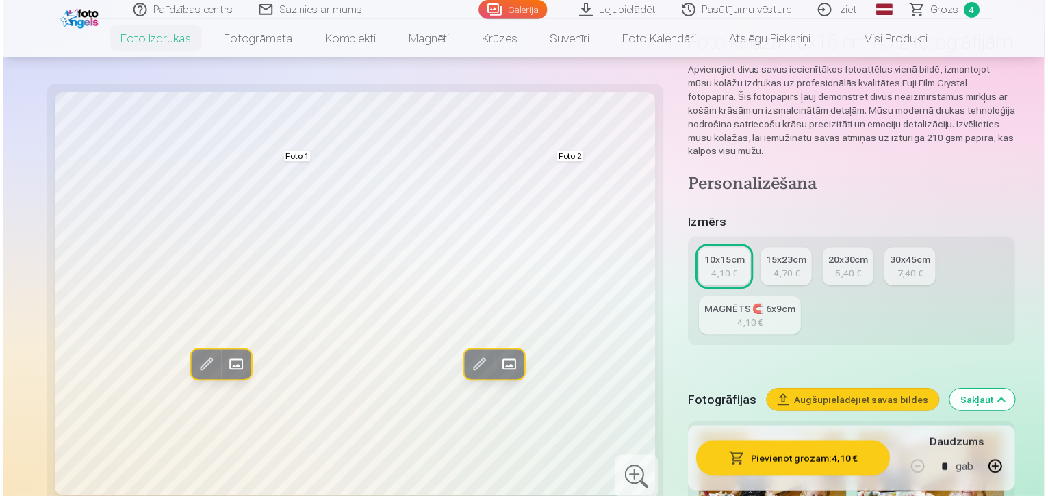
scroll to position [137, 0]
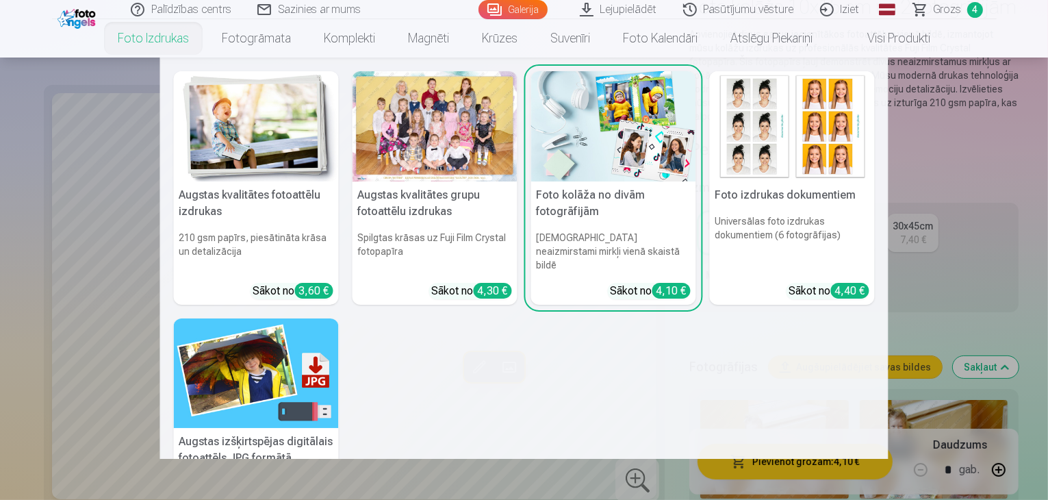
click at [435, 144] on div at bounding box center [435, 126] width 165 height 110
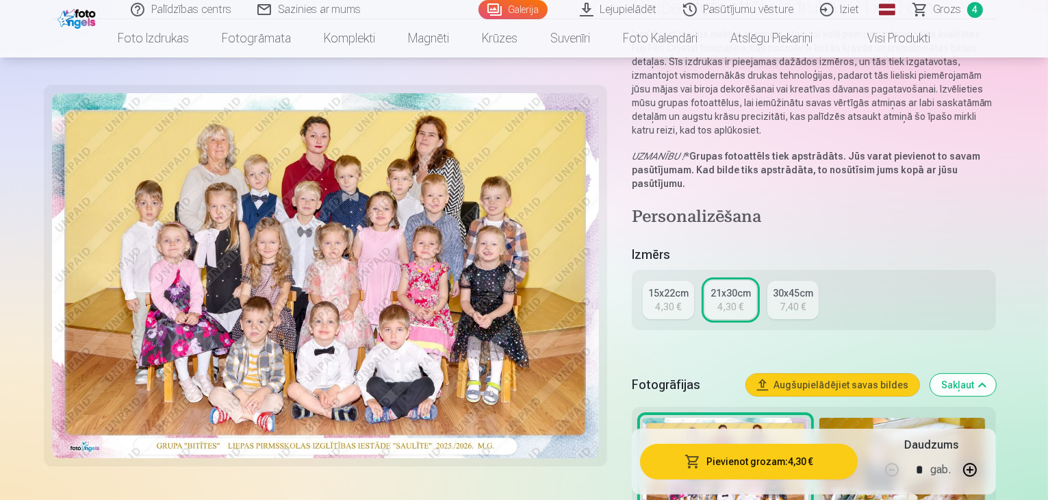
scroll to position [274, 0]
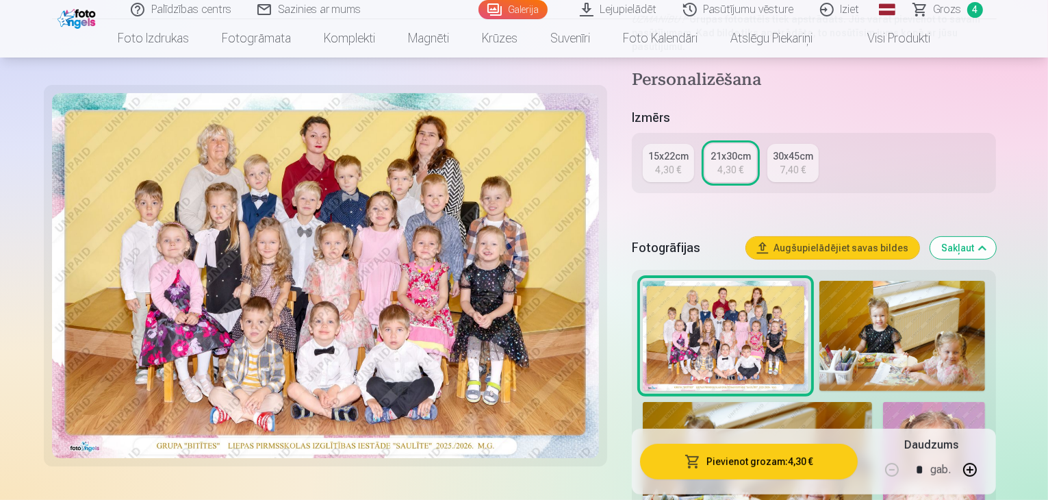
click at [681, 163] on div "4,30 €" at bounding box center [668, 170] width 26 height 14
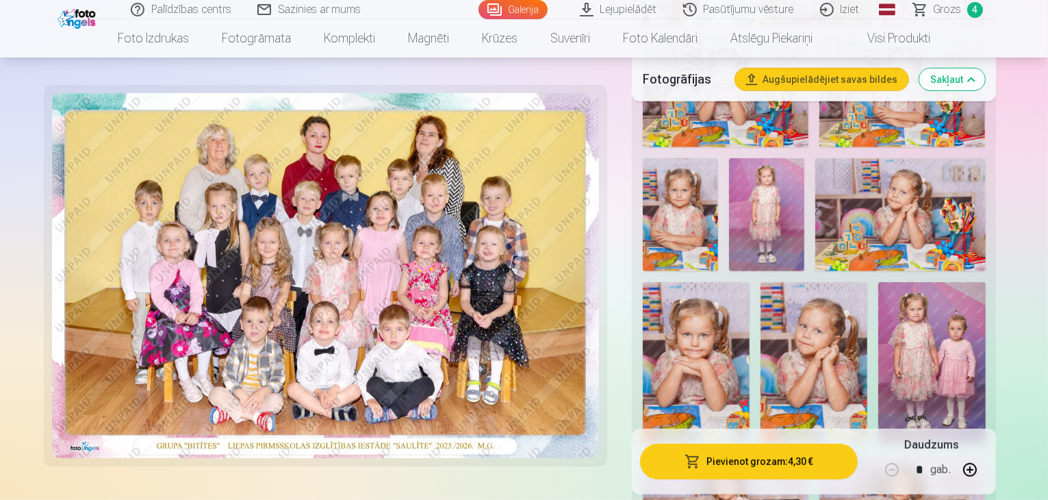
scroll to position [753, 0]
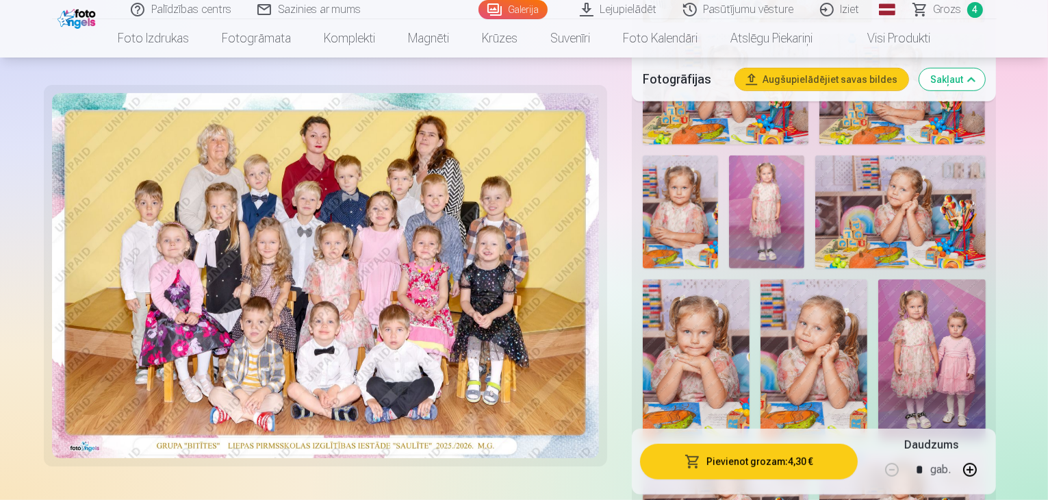
click at [985, 279] on img at bounding box center [931, 359] width 107 height 161
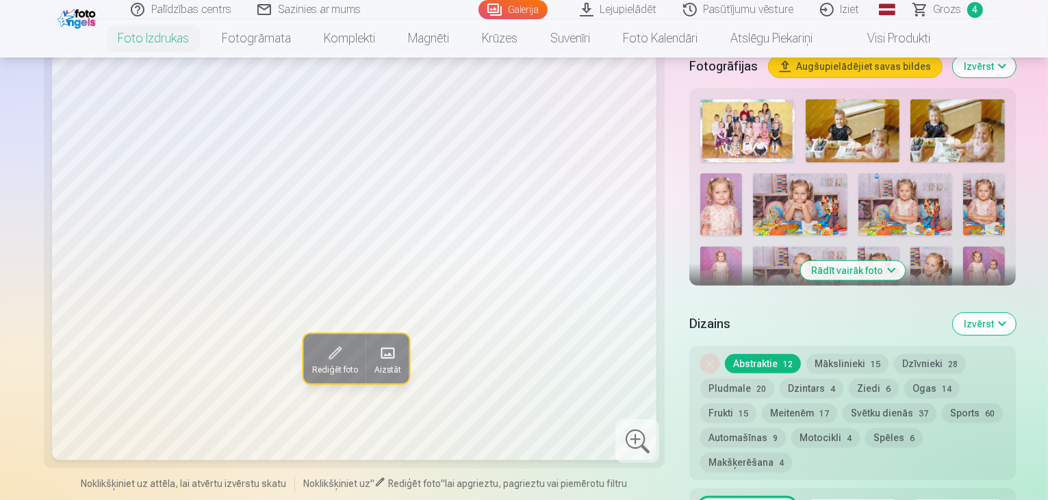
scroll to position [548, 0]
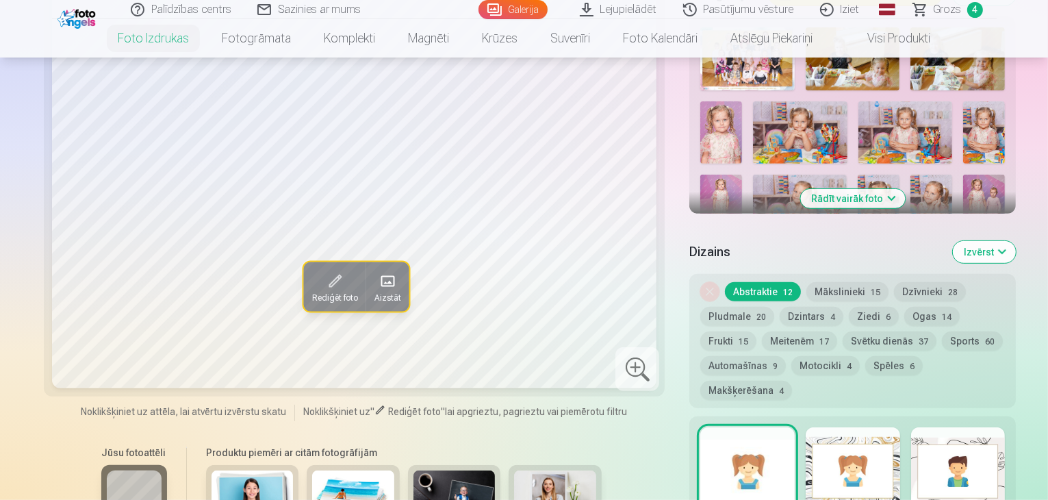
click at [963, 175] on img at bounding box center [984, 206] width 42 height 63
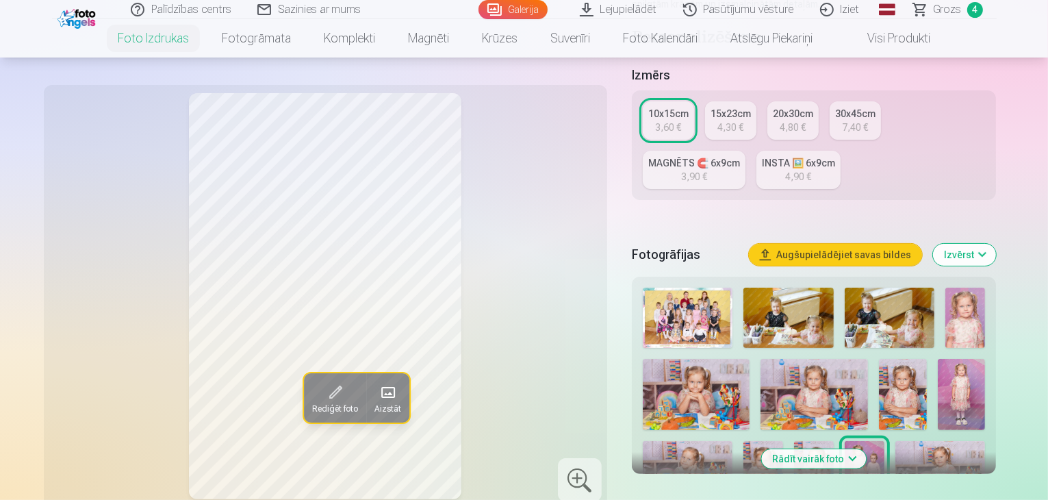
scroll to position [205, 0]
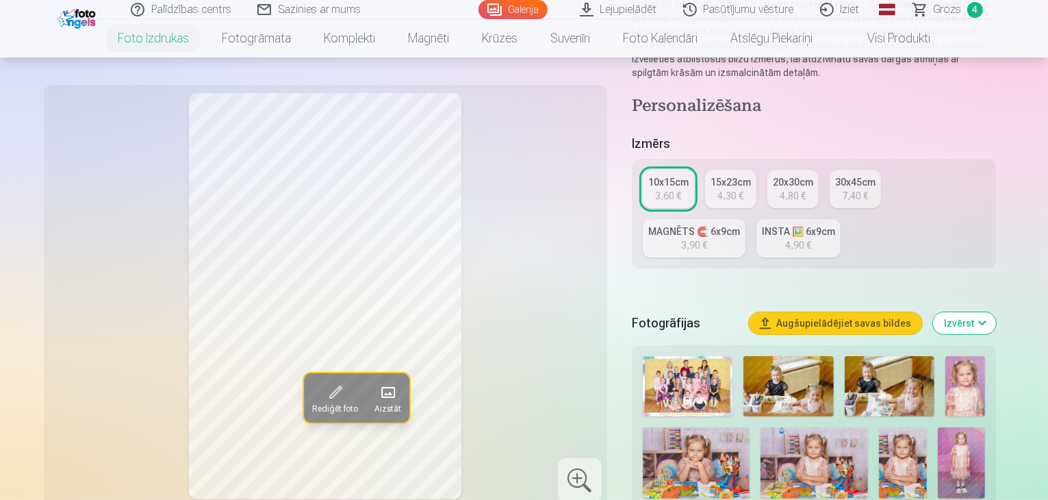
click at [742, 189] on div "4,30 €" at bounding box center [731, 196] width 26 height 14
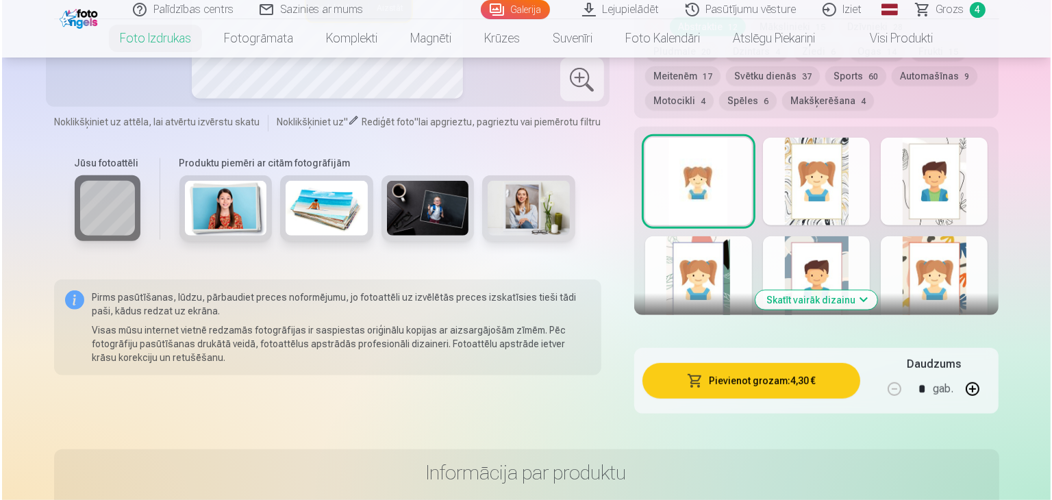
scroll to position [822, 0]
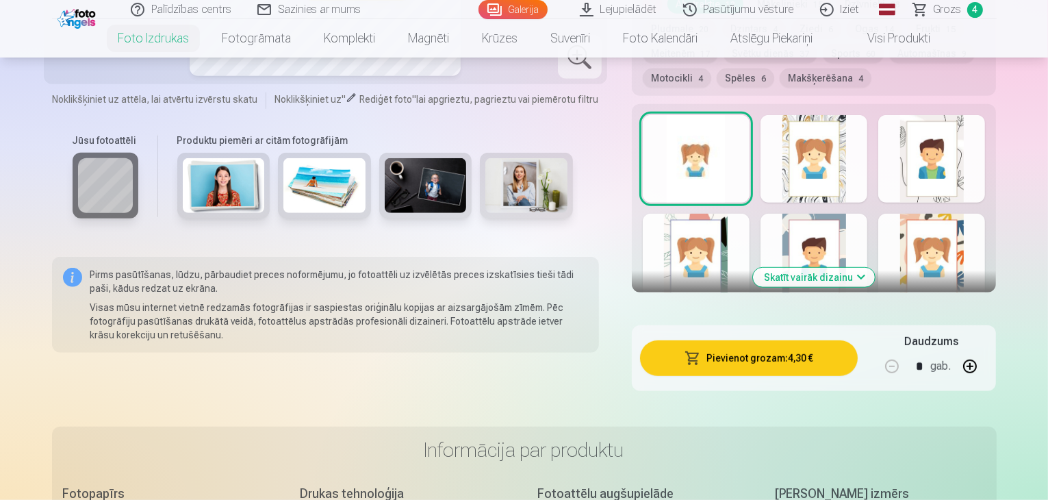
click at [789, 340] on button "Pievienot grozam : 4,30 €" at bounding box center [749, 358] width 218 height 36
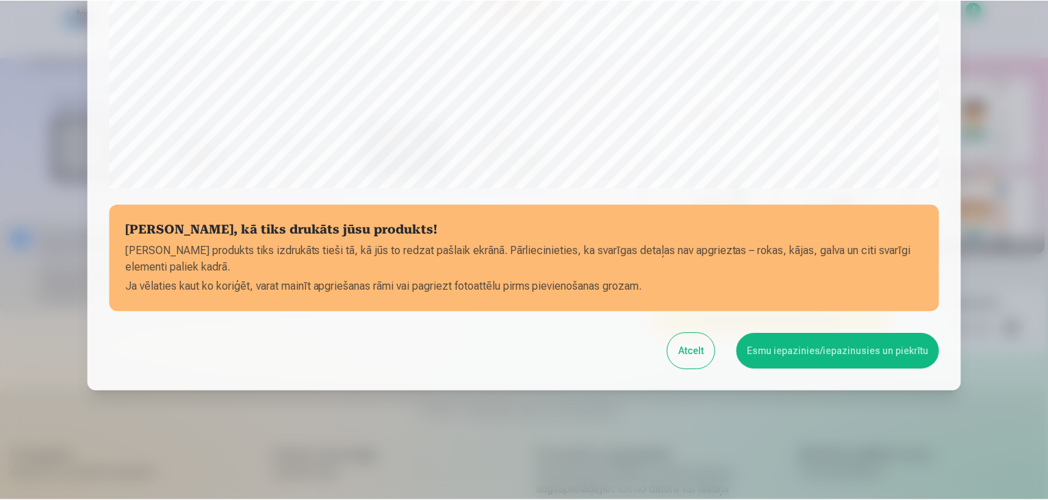
scroll to position [486, 0]
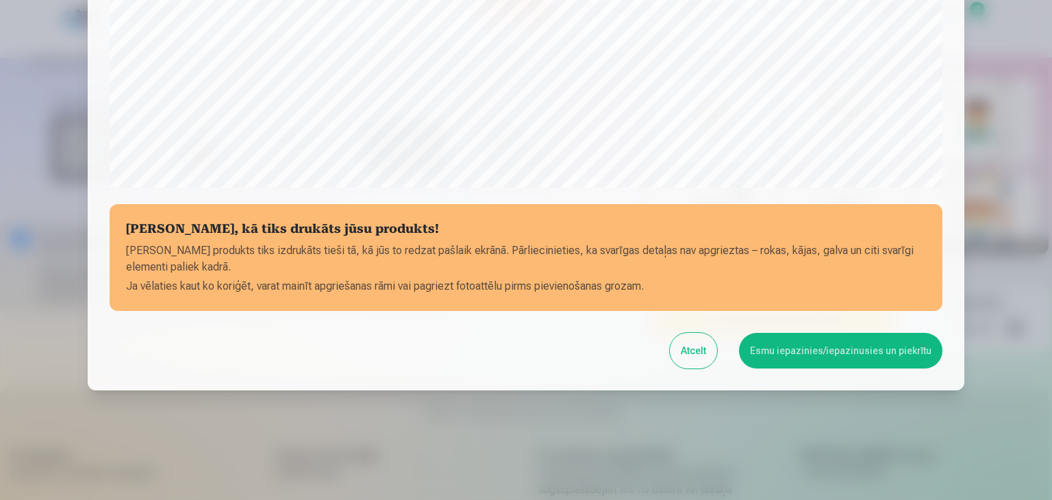
click at [794, 353] on button "Esmu iepazinies/iepazinusies un piekrītu" at bounding box center [840, 351] width 203 height 36
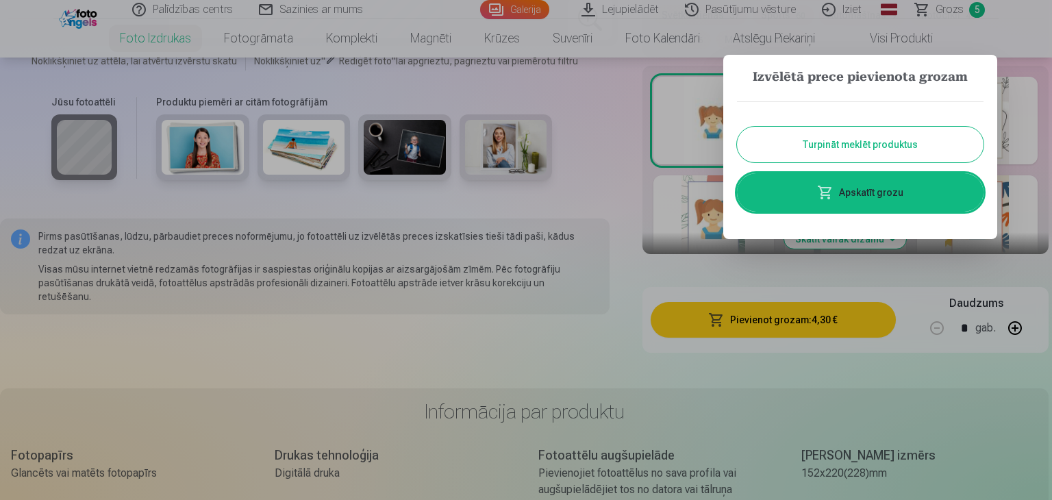
click at [849, 149] on button "Turpināt meklēt produktus" at bounding box center [860, 145] width 246 height 36
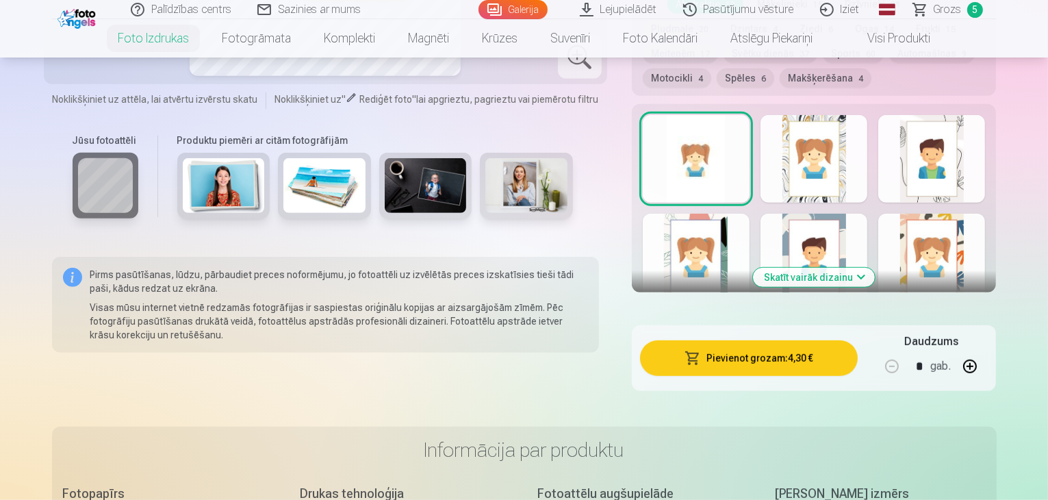
click at [952, 9] on span "Grozs" at bounding box center [948, 9] width 28 height 16
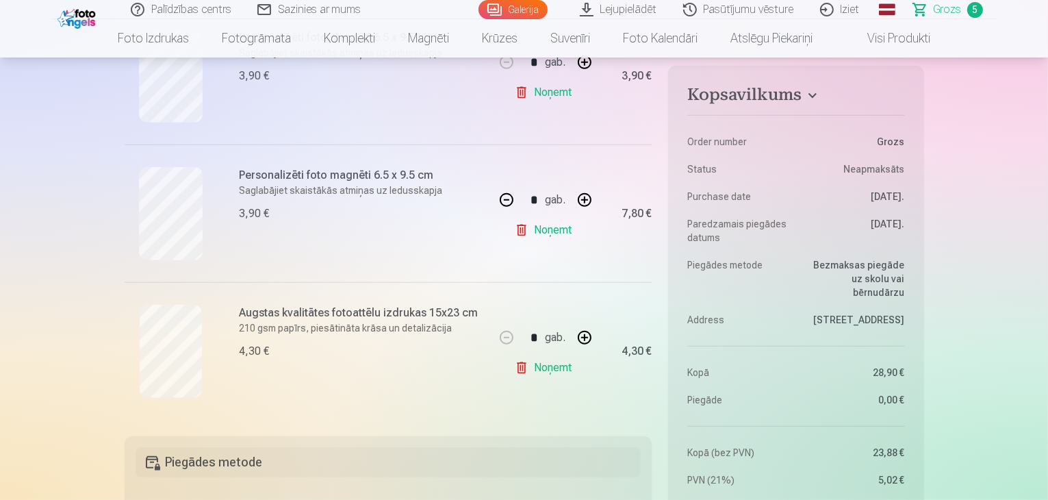
scroll to position [616, 0]
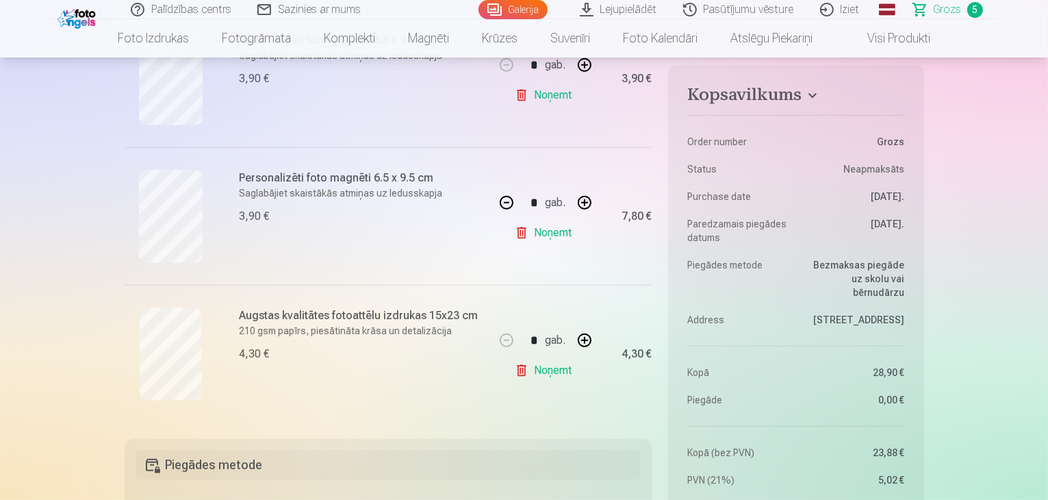
click at [275, 314] on h6 "Augstas kvalitātes fotoattēlu izdrukas 15x23 cm" at bounding box center [363, 315] width 247 height 16
click at [548, 371] on link "Noņemt" at bounding box center [546, 370] width 62 height 27
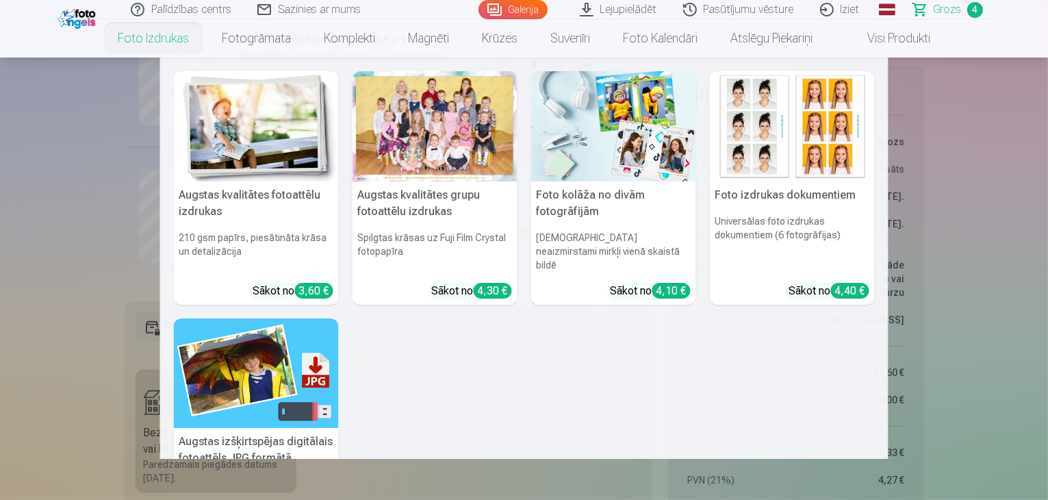
click at [403, 140] on div at bounding box center [435, 126] width 165 height 110
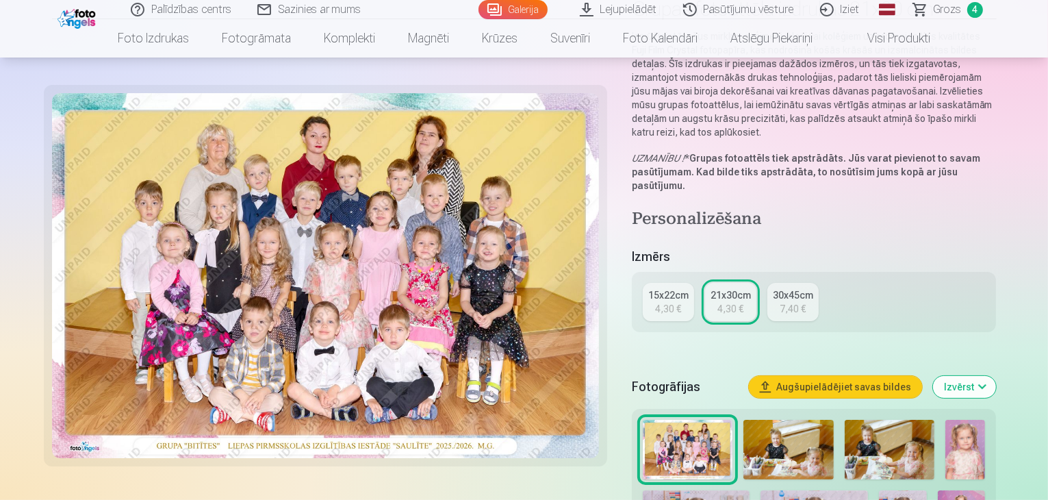
scroll to position [137, 0]
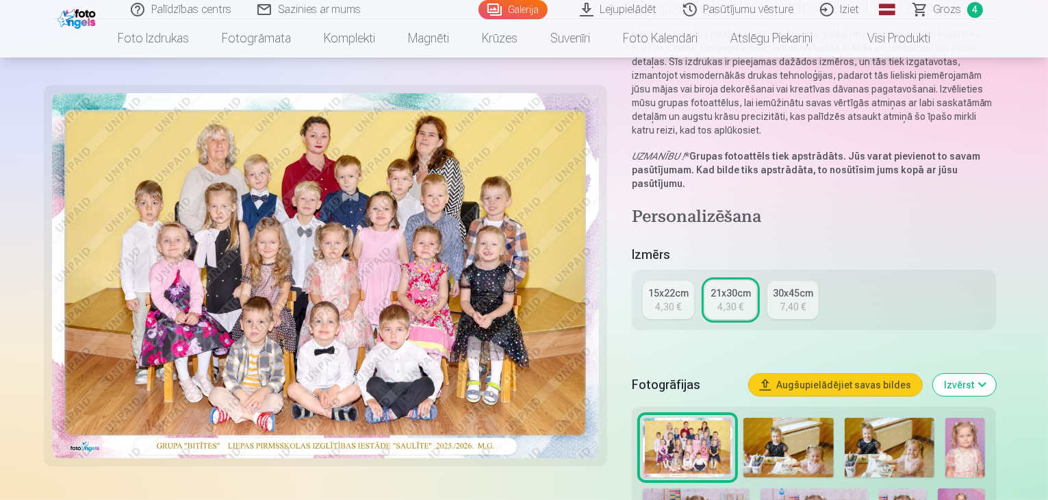
click at [681, 300] on div "4,30 €" at bounding box center [668, 307] width 26 height 14
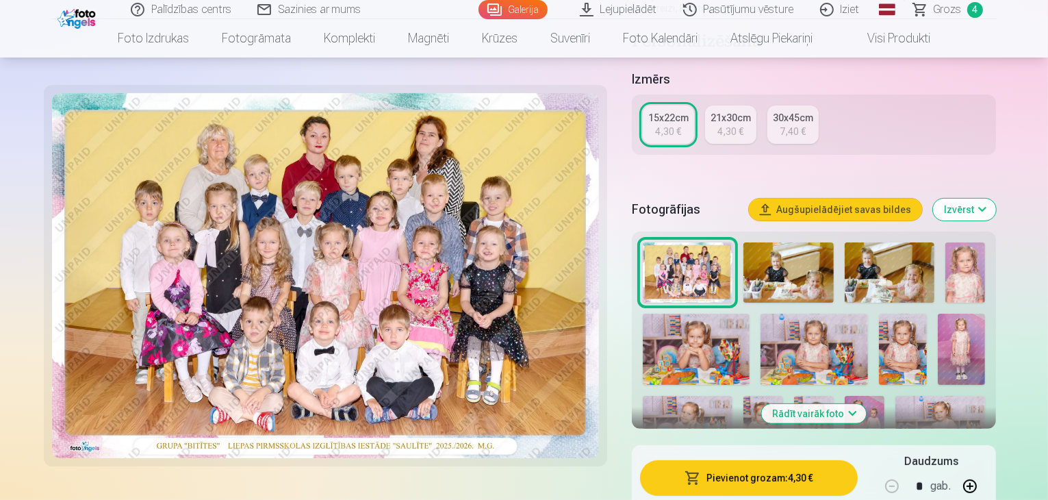
scroll to position [342, 0]
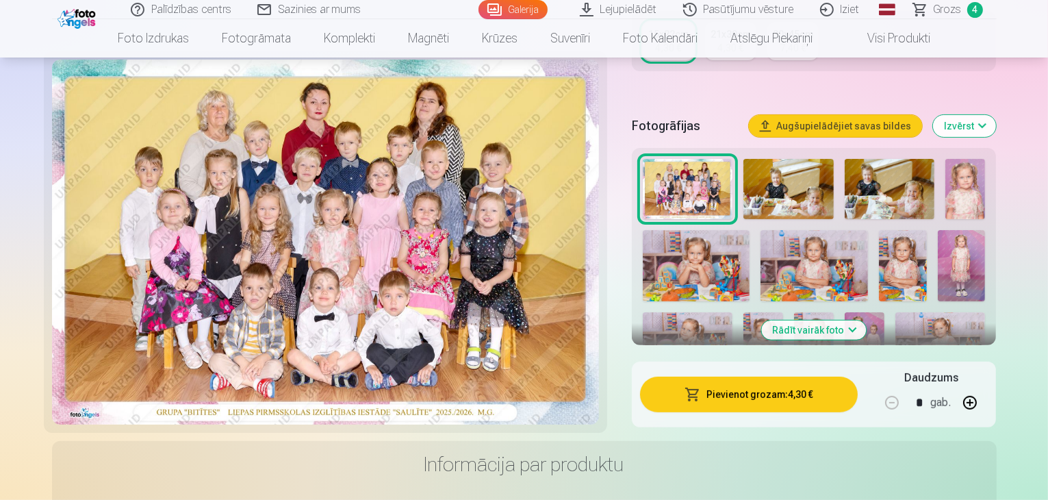
click at [845, 312] on img at bounding box center [865, 342] width 40 height 60
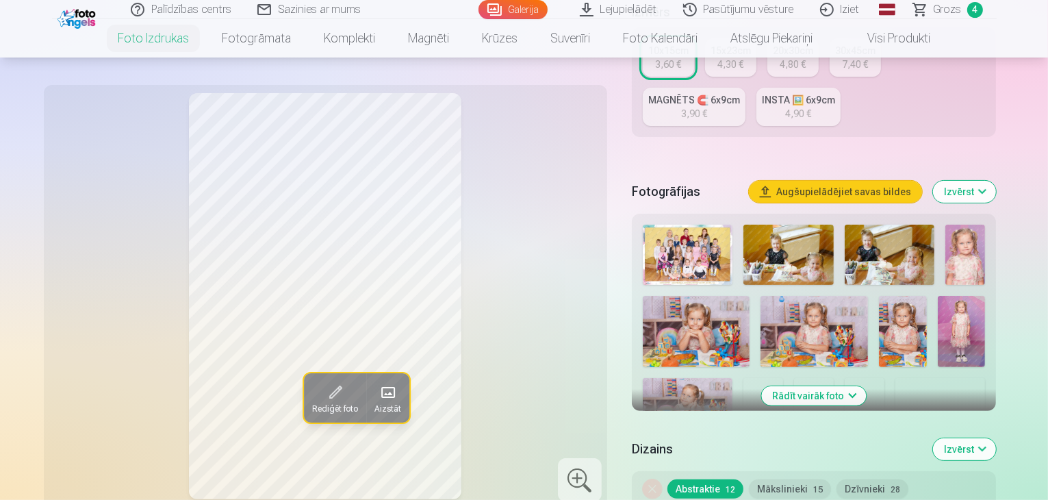
scroll to position [342, 0]
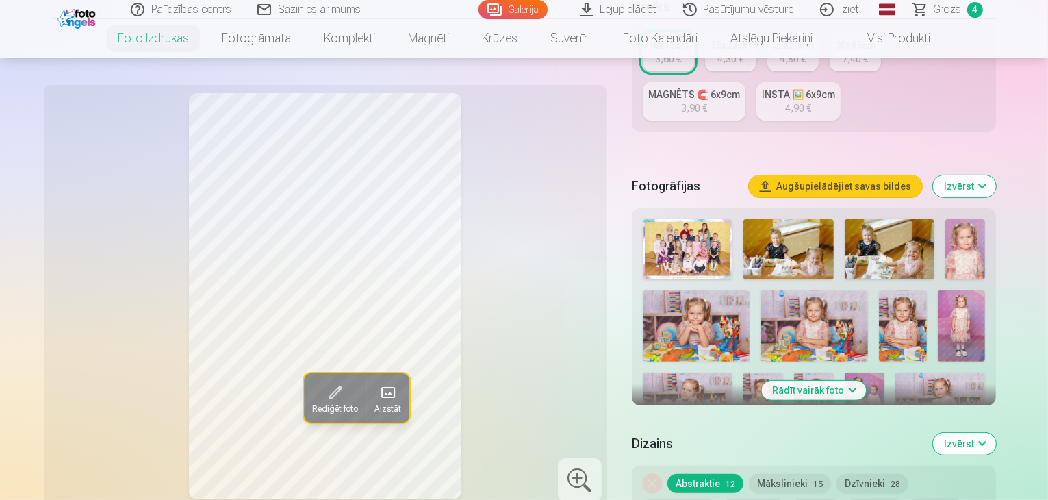
click at [845, 372] on img at bounding box center [865, 402] width 40 height 60
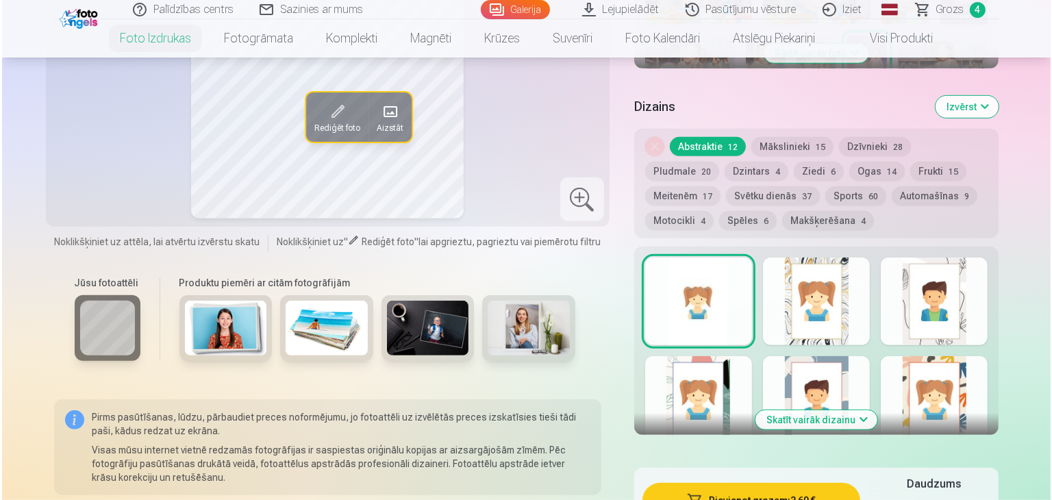
scroll to position [753, 0]
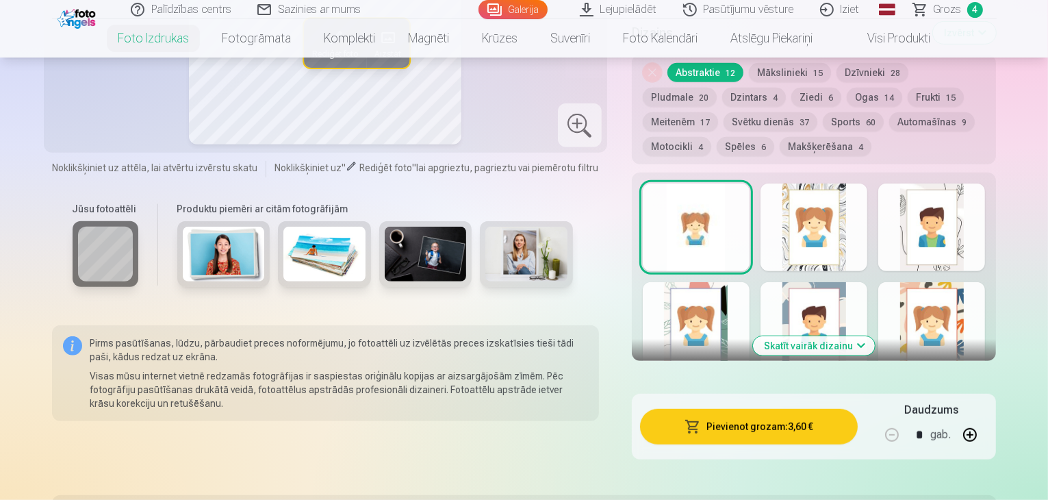
click at [783, 409] on button "Pievienot grozam : 3,60 €" at bounding box center [749, 427] width 218 height 36
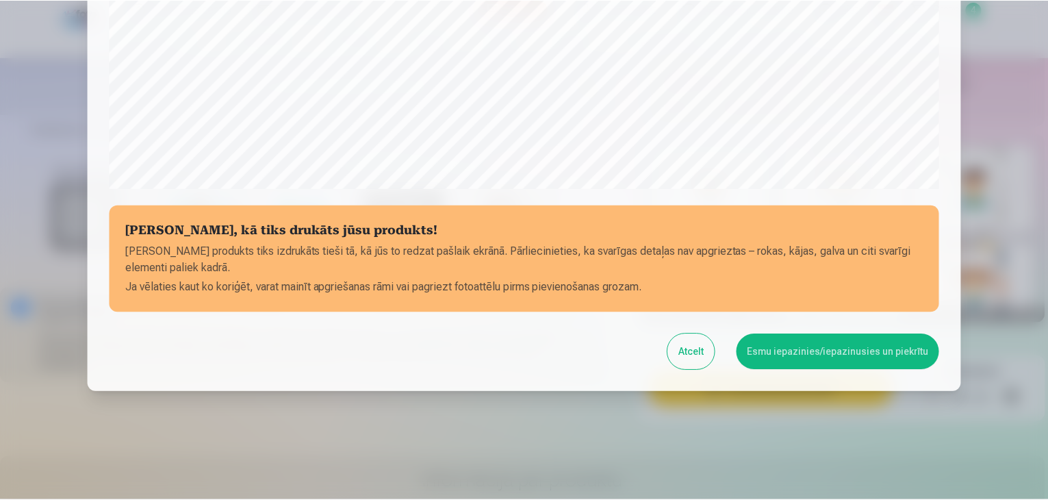
scroll to position [486, 0]
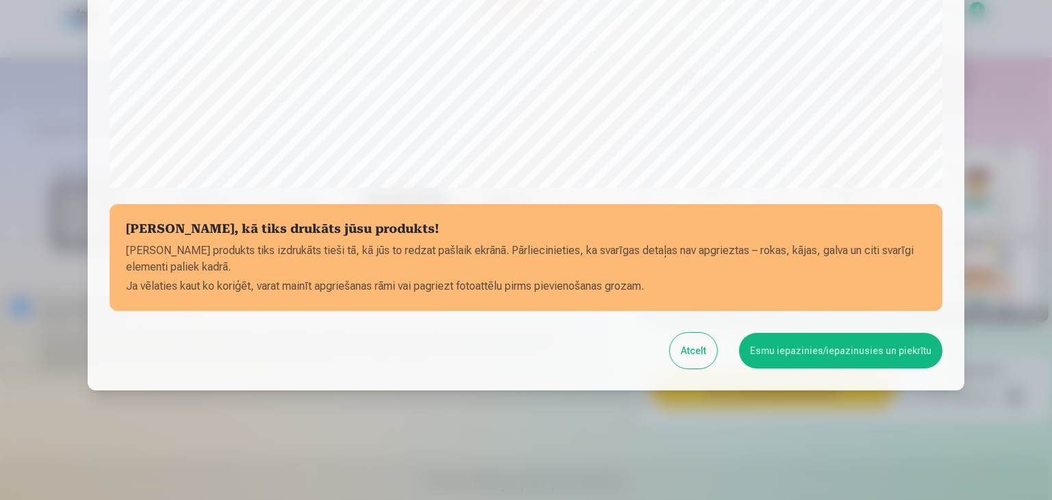
click at [808, 354] on button "Esmu iepazinies/iepazinusies un piekrītu" at bounding box center [840, 351] width 203 height 36
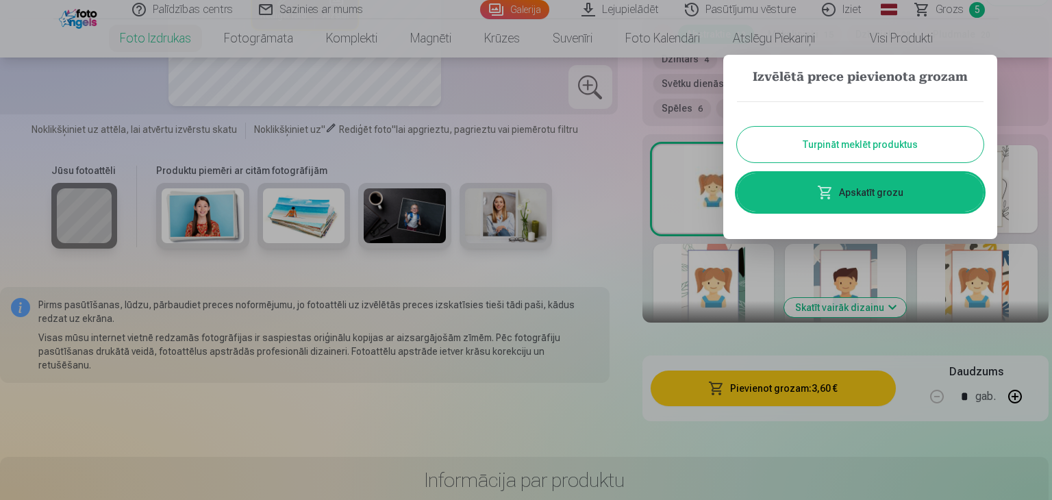
click at [827, 148] on button "Turpināt meklēt produktus" at bounding box center [860, 145] width 246 height 36
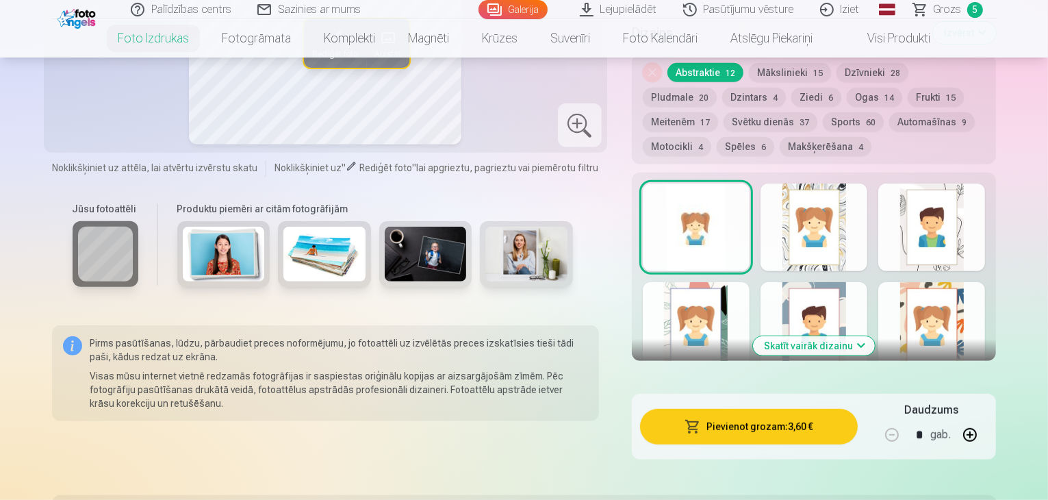
click at [946, 9] on span "Grozs" at bounding box center [948, 9] width 28 height 16
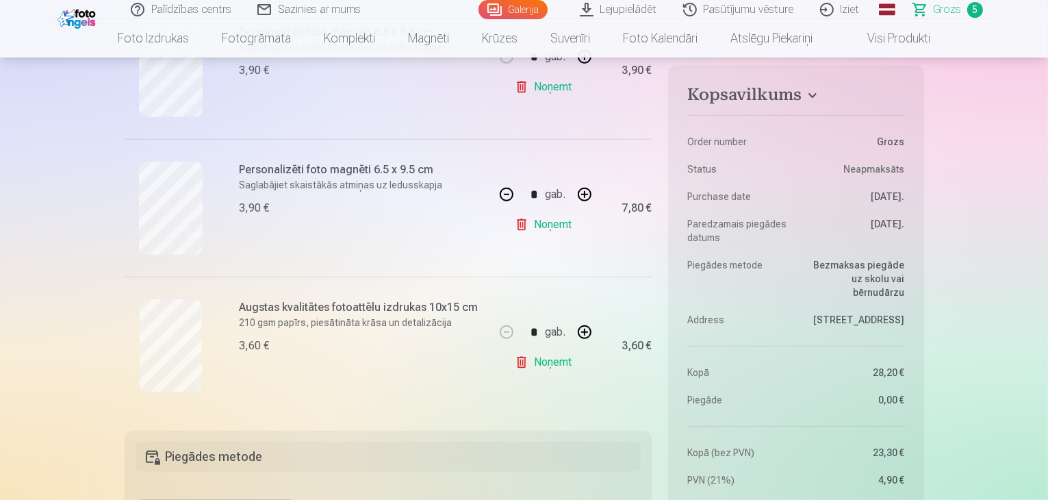
scroll to position [616, 0]
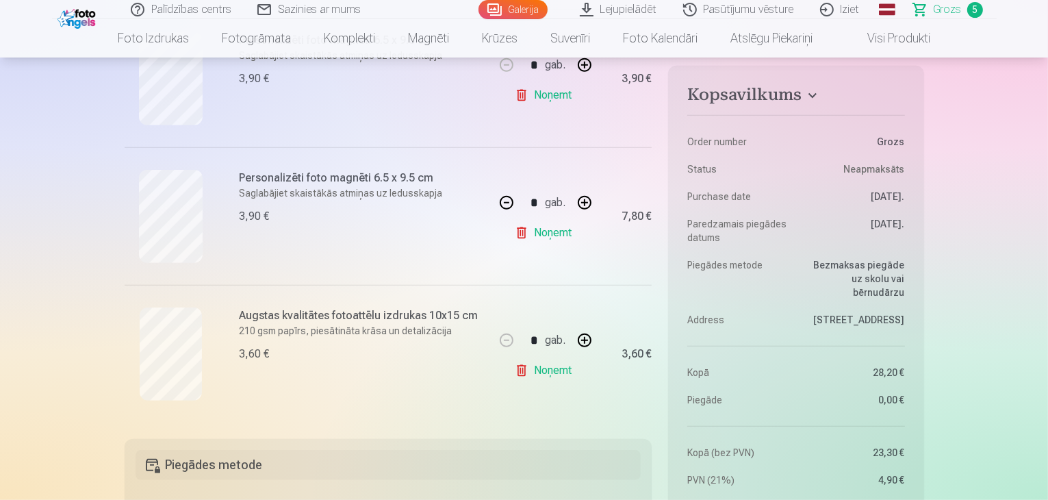
click at [583, 342] on button "button" at bounding box center [584, 340] width 33 height 33
type input "*"
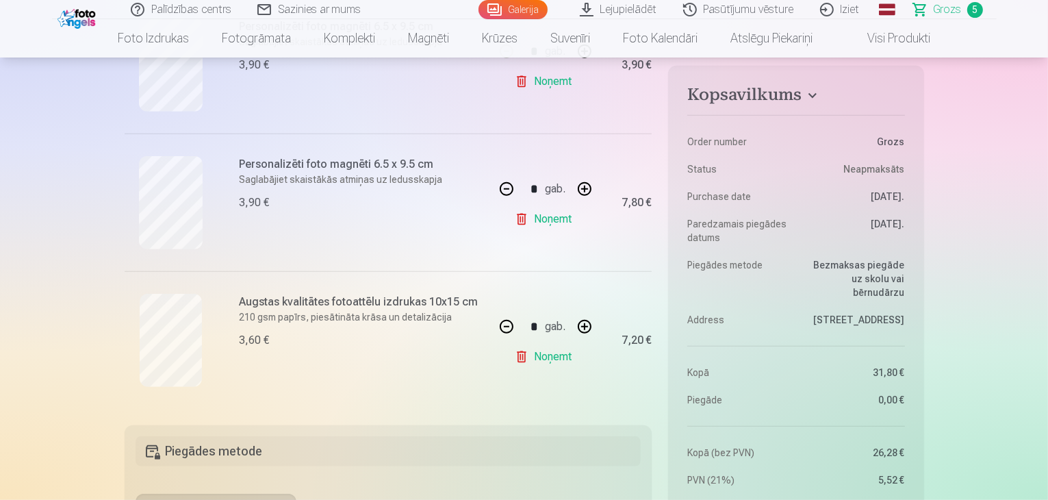
scroll to position [411, 0]
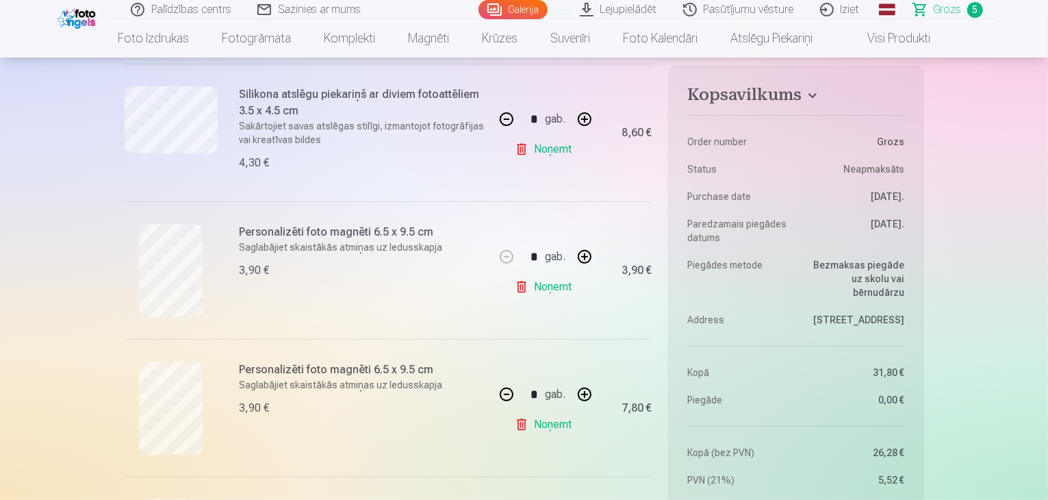
click at [505, 392] on button "button" at bounding box center [506, 394] width 33 height 33
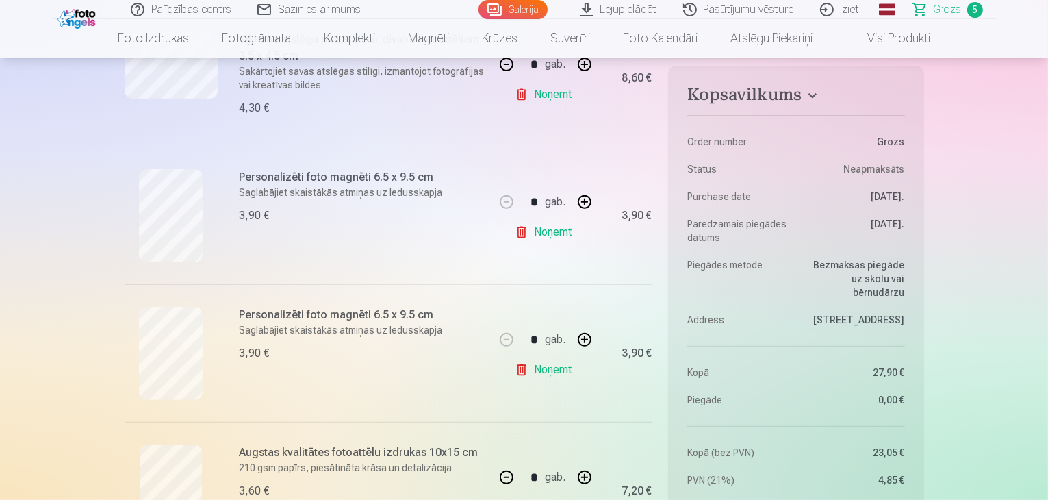
scroll to position [616, 0]
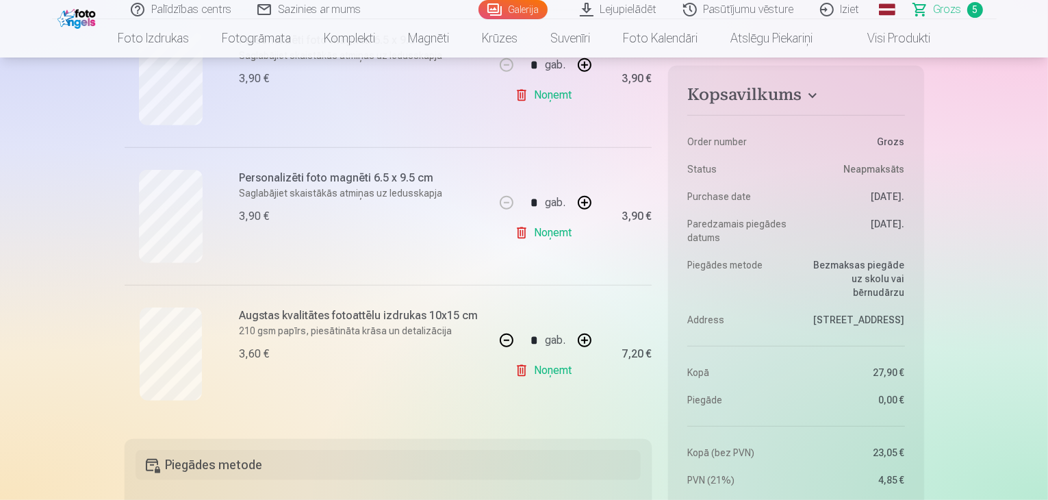
click at [581, 199] on button "button" at bounding box center [584, 202] width 33 height 33
type input "*"
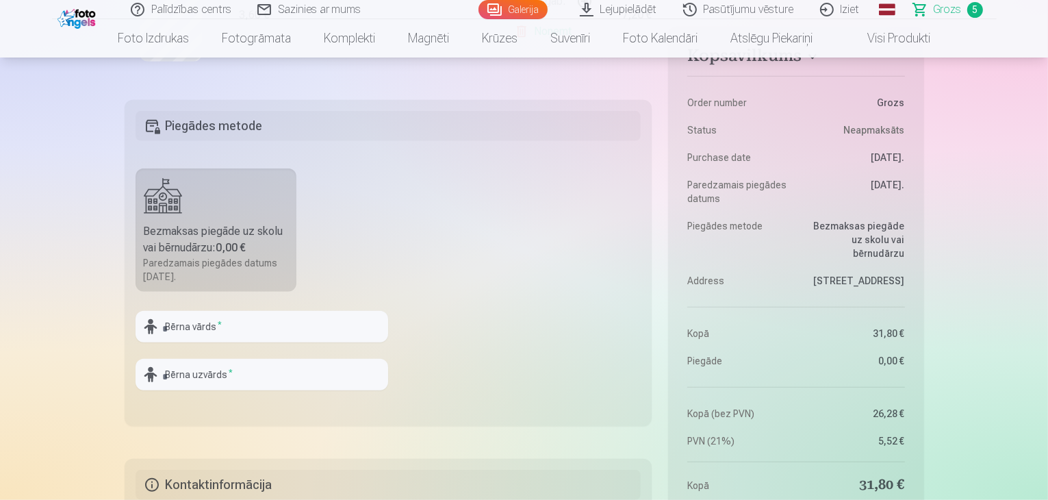
scroll to position [959, 0]
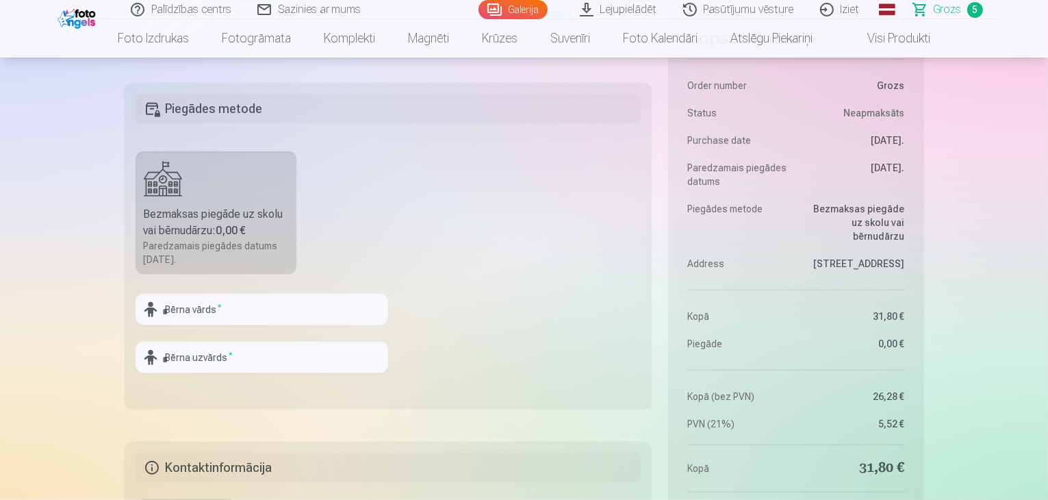
click at [230, 227] on b "0,00 €" at bounding box center [231, 230] width 30 height 13
click at [225, 304] on input "text" at bounding box center [262, 309] width 253 height 31
type input "****"
click at [179, 361] on input "text" at bounding box center [262, 357] width 253 height 31
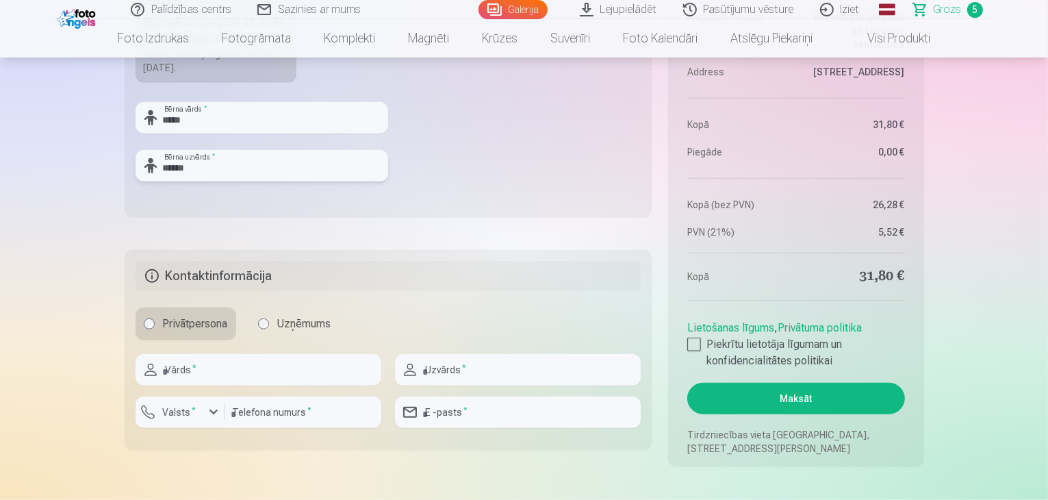
scroll to position [1164, 0]
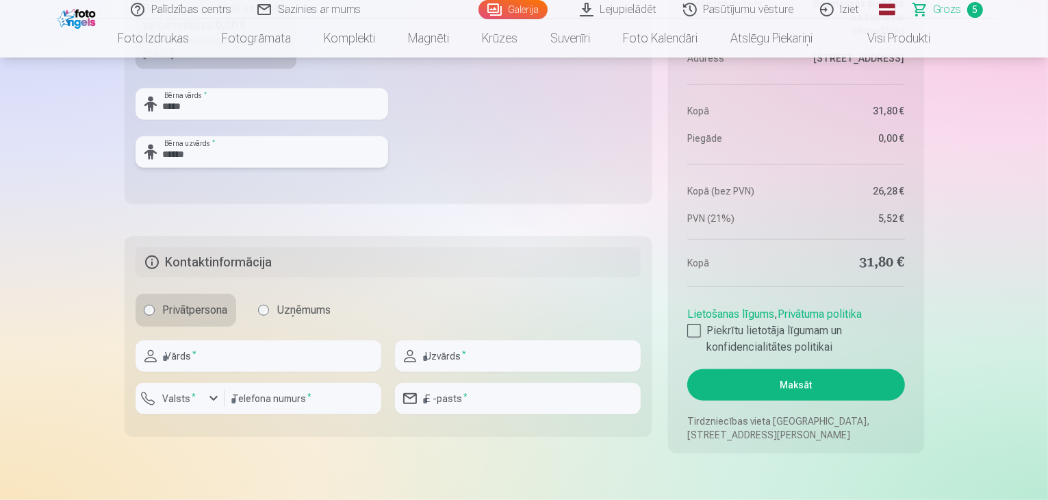
type input "******"
click at [290, 342] on input "text" at bounding box center [259, 355] width 246 height 31
type input "*****"
type input "******"
click at [268, 406] on input "number" at bounding box center [303, 398] width 157 height 31
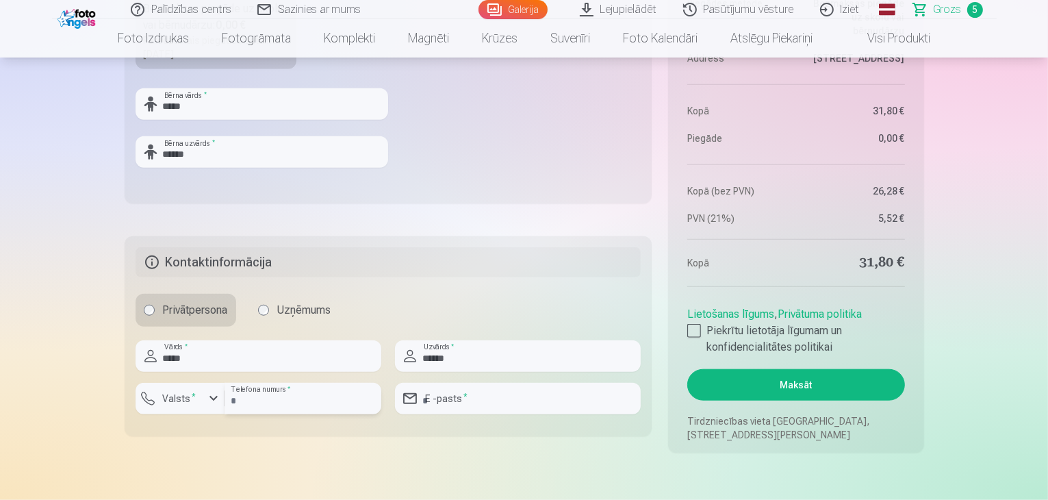
type input "********"
click at [446, 398] on input "email" at bounding box center [518, 398] width 246 height 31
type input "**********"
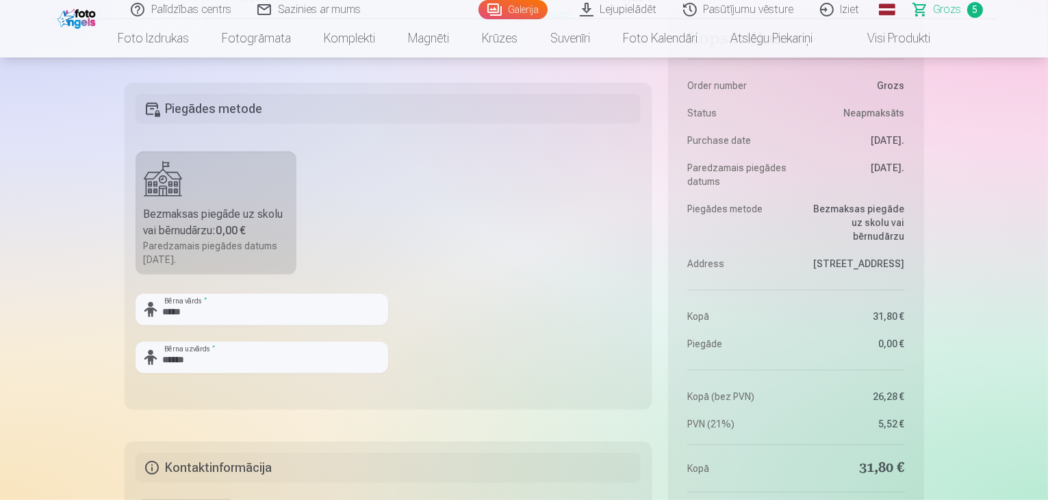
scroll to position [1095, 0]
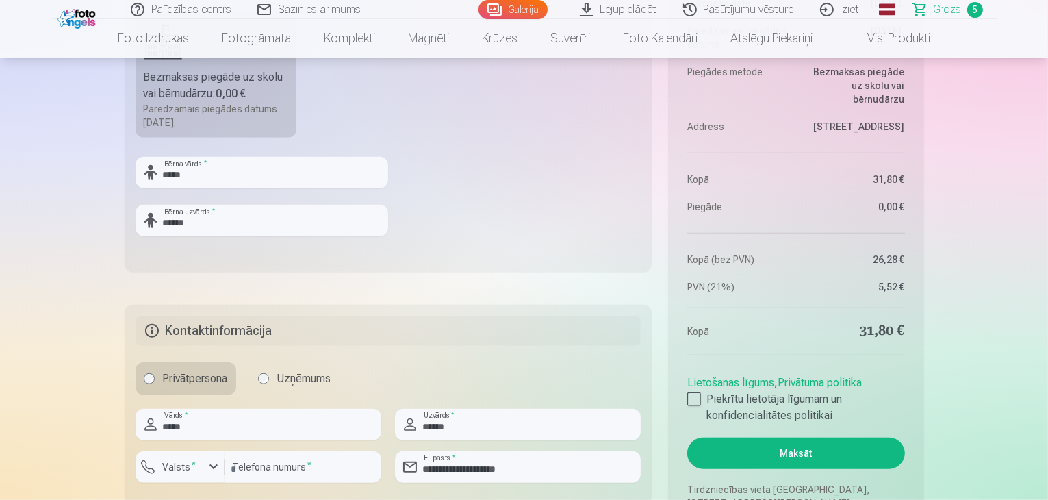
click at [486, 337] on h5 "Kontaktinformācija" at bounding box center [389, 331] width 506 height 30
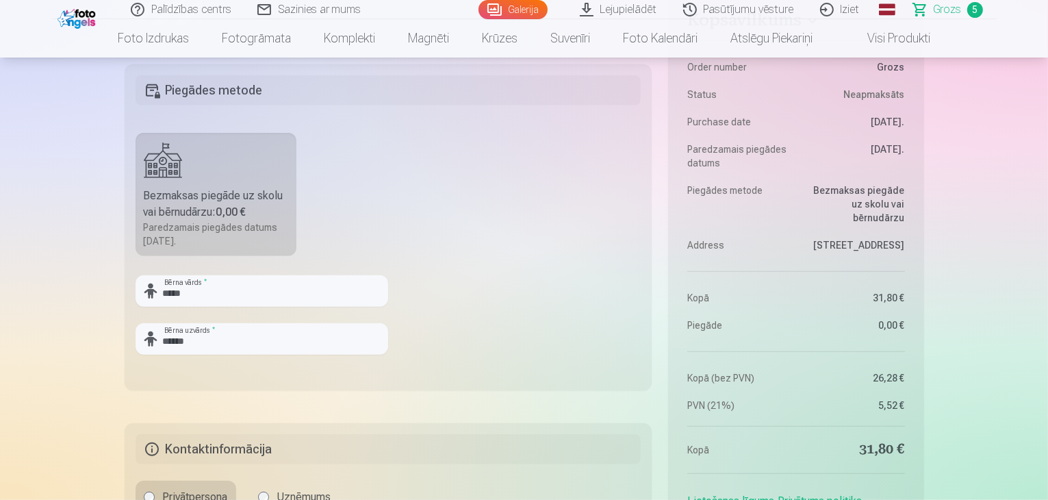
scroll to position [890, 0]
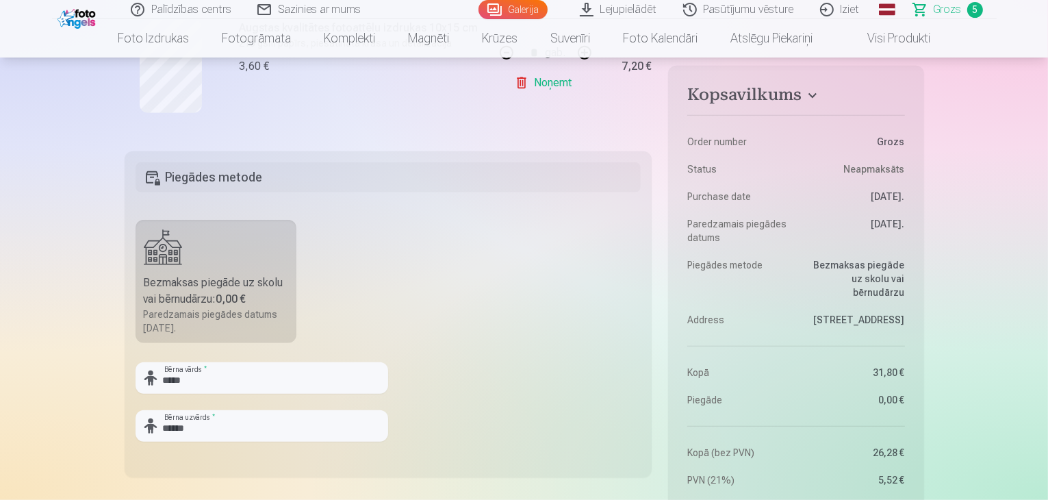
click at [184, 302] on div "Bezmaksas piegāde uz skolu vai bērnudārzu : 0,00 €" at bounding box center [216, 291] width 145 height 33
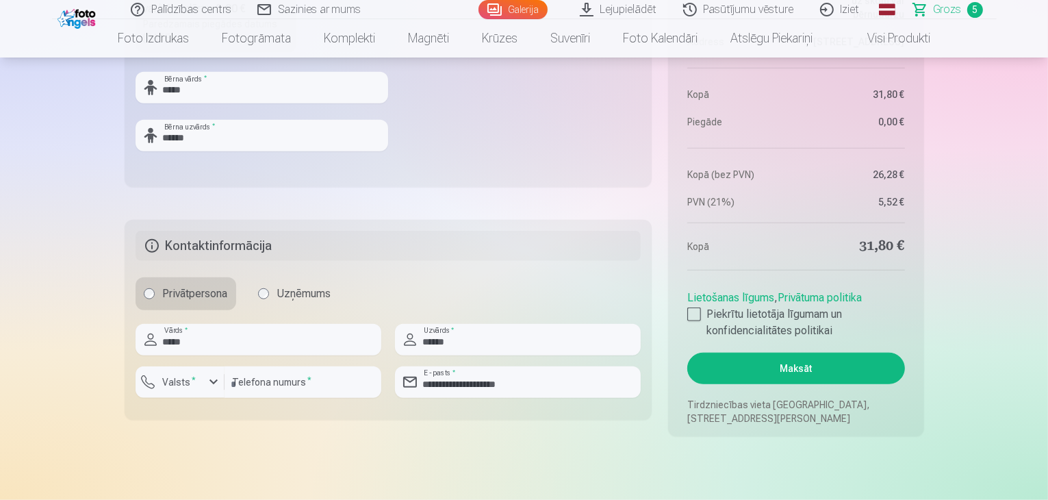
scroll to position [1301, 0]
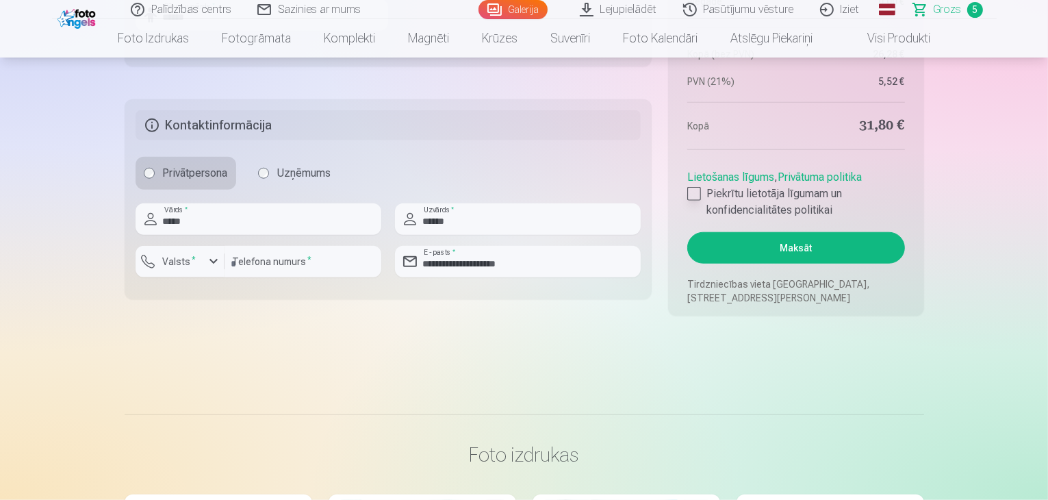
click at [701, 194] on label "Piekrītu lietotāja līgumam un konfidencialitātes politikai" at bounding box center [795, 202] width 217 height 33
click at [784, 245] on button "Maksāt" at bounding box center [795, 247] width 217 height 31
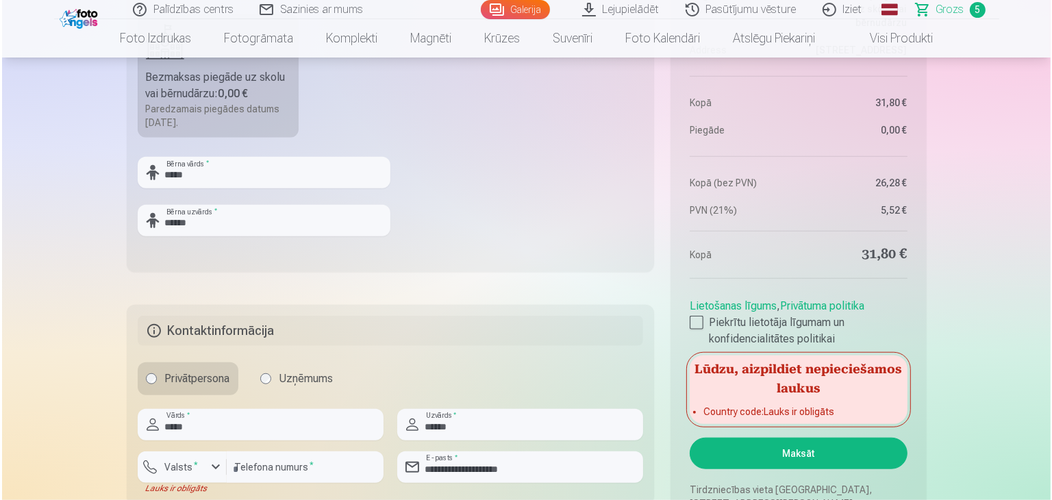
scroll to position [1232, 0]
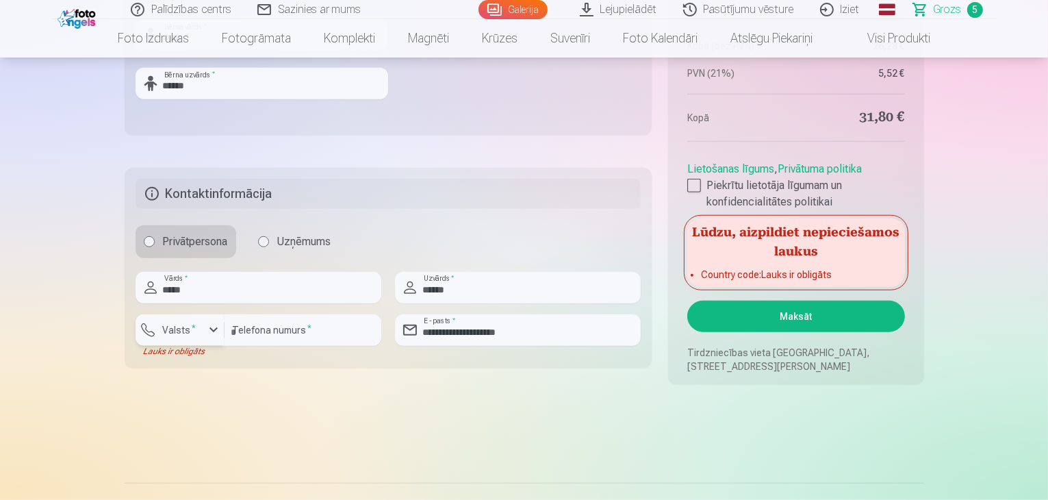
click at [199, 337] on div "button" at bounding box center [183, 332] width 41 height 14
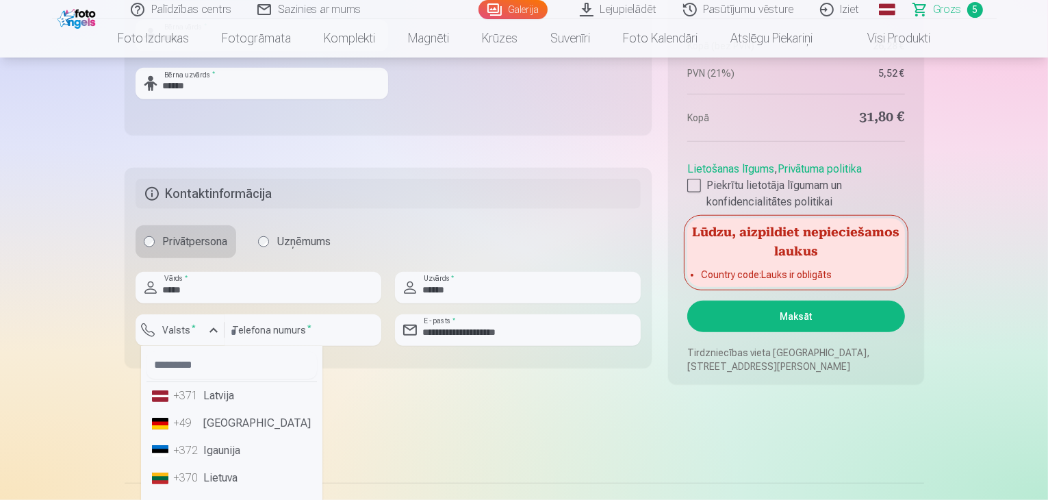
click at [215, 399] on li "+371 Latvija" at bounding box center [232, 395] width 170 height 27
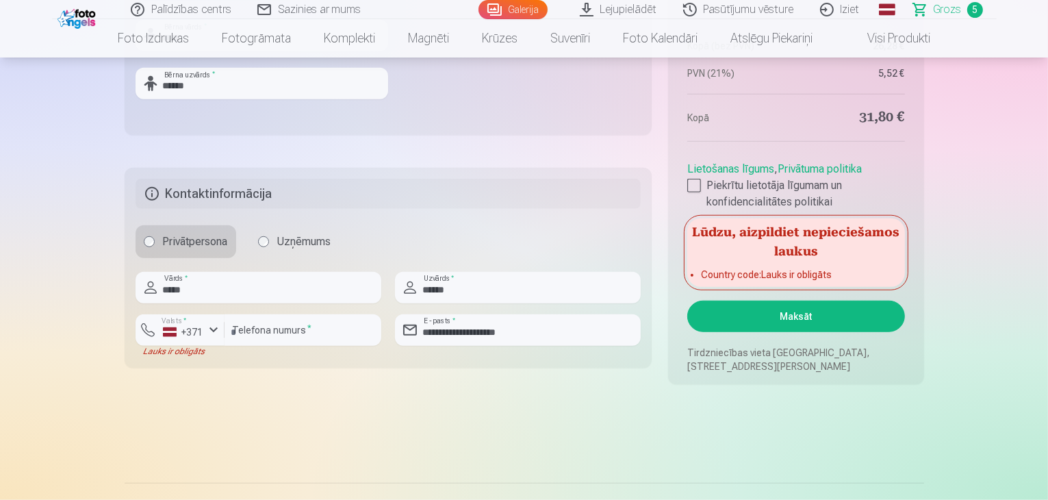
click at [796, 318] on button "Maksāt" at bounding box center [795, 316] width 217 height 31
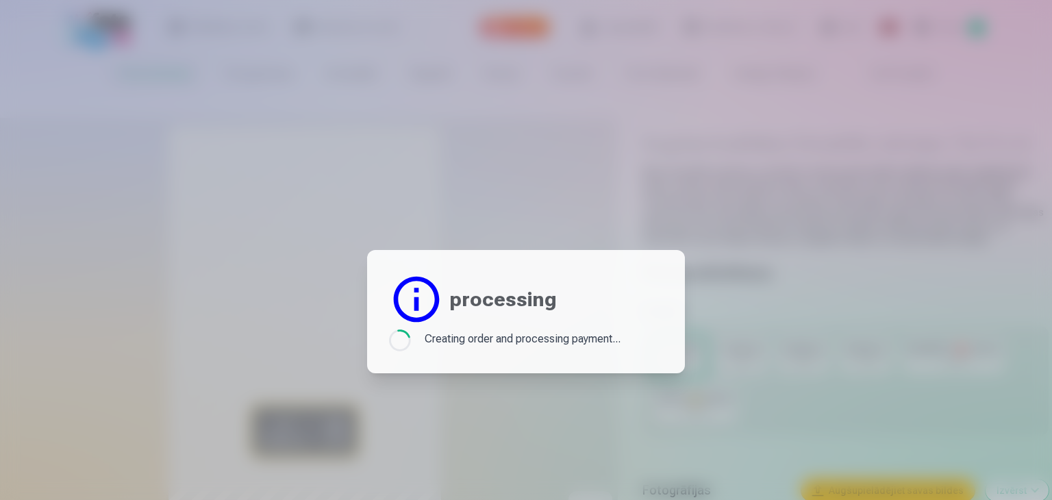
click at [481, 126] on div at bounding box center [526, 250] width 1052 height 500
